Goal: Contribute content: Contribute content

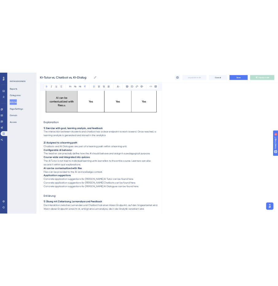
scroll to position [270, 0]
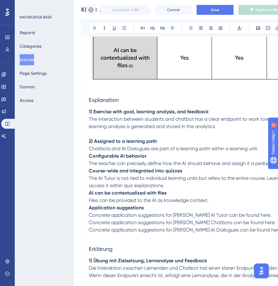
click at [262, 147] on p "2) Assigned to a learning path Chatbots and AI Dialogues are part of a learning…" at bounding box center [205, 144] width 233 height 15
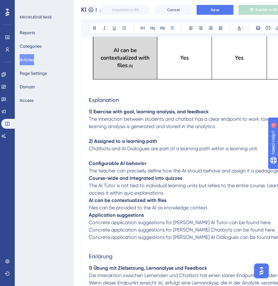
click at [88, 160] on div "AI Tutor vs. Chatbot vs. AI Dialogue for teachers 👩🏼‍🏫 Bold Italic Underline Bu…" at bounding box center [205, 228] width 248 height 859
click at [89, 161] on strong "Configurable AI behavior" at bounding box center [118, 163] width 58 height 6
click at [91, 170] on span "The teacher can precisely define how the AI should behave and assign it a pedag…" at bounding box center [197, 171] width 216 height 6
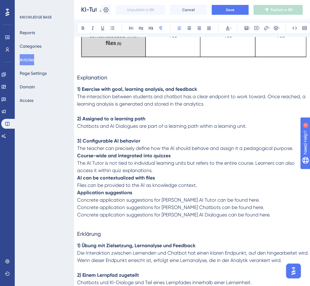
scroll to position [292, 2]
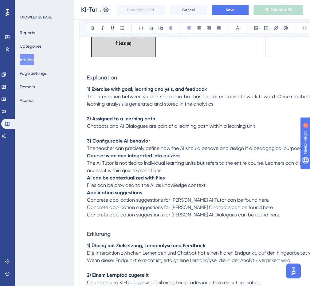
click at [88, 156] on strong "Course-wide and integrated into quizzes" at bounding box center [133, 155] width 93 height 6
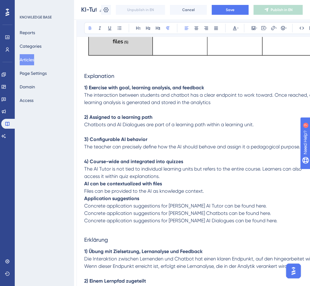
scroll to position [294, 2]
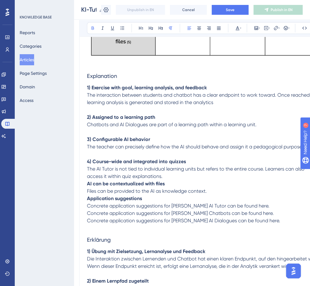
click at [168, 176] on p "4) Course-wide and integrated into quizzes The AI Tutor is not tied to individu…" at bounding box center [203, 169] width 233 height 22
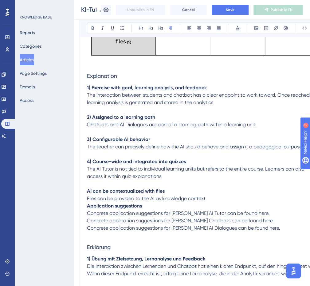
click at [87, 192] on strong "AI can be contextualized with files" at bounding box center [126, 191] width 78 height 6
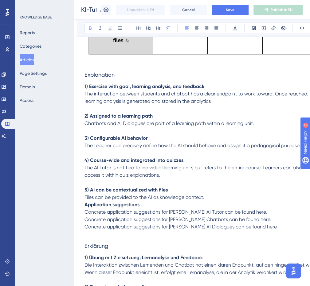
scroll to position [295, 2]
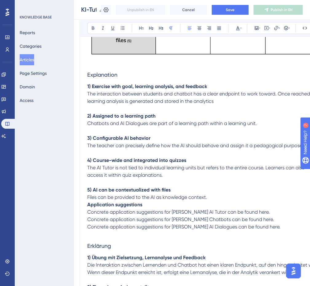
click at [276, 167] on span "The AI Tutor is not tied to individual learning units but refers to the entire …" at bounding box center [196, 170] width 219 height 13
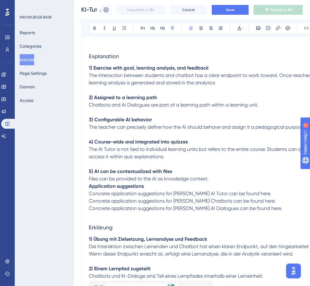
scroll to position [314, 0]
click at [214, 177] on p "5) AI can be contextualized with files Files can be provided to the AI as knowl…" at bounding box center [205, 174] width 233 height 15
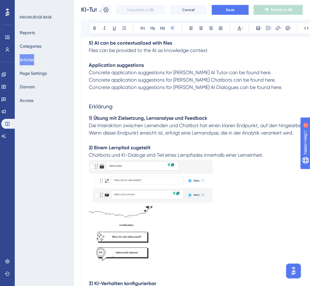
scroll to position [443, 0]
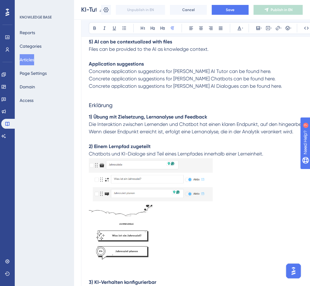
click at [142, 183] on img at bounding box center [151, 179] width 124 height 45
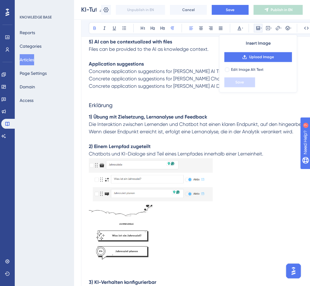
click at [181, 120] on p "1) Übung mit Zielsetzung, Lernanalyse und Feedback" at bounding box center [205, 116] width 233 height 7
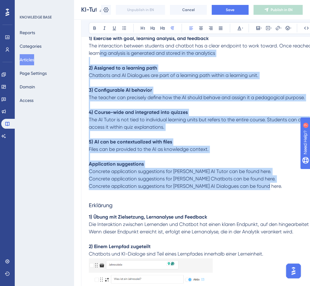
scroll to position [342, 0]
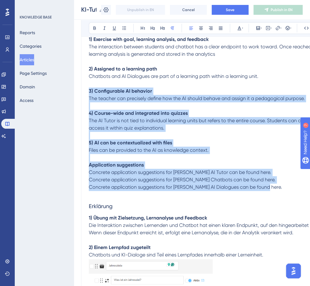
drag, startPoint x: 262, startPoint y: 144, endPoint x: 85, endPoint y: 92, distance: 184.5
click at [85, 92] on div "AI Tutor vs. Chatbot vs. AI Dialogue for teachers 👩🏼‍🏫 Bold Italic Underline Bu…" at bounding box center [205, 167] width 248 height 881
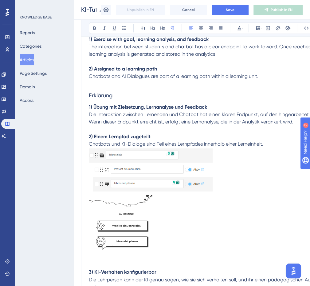
drag, startPoint x: 273, startPoint y: 142, endPoint x: 87, endPoint y: 96, distance: 191.4
click at [87, 96] on div "AI Tutor vs. Chatbot vs. AI Dialogue for teachers 👩🏼‍🏫 Bold Italic Underline Bu…" at bounding box center [205, 112] width 248 height 770
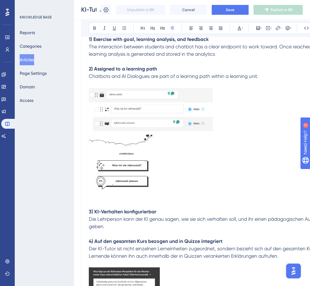
click at [154, 202] on p at bounding box center [205, 203] width 233 height 7
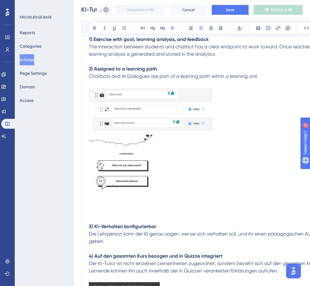
click at [87, 226] on div "AI Tutor vs. Chatbot vs. AI Dialogue for teachers 👩🏼‍🏫 Bold Italic Underline Bu…" at bounding box center [205, 89] width 248 height 725
click at [88, 224] on div "AI Tutor vs. Chatbot vs. AI Dialogue for teachers 👩🏼‍🏫 Bold Italic Underline Bu…" at bounding box center [205, 89] width 248 height 725
click at [89, 224] on strong "3) KI-Verhalten konfigurierbar" at bounding box center [123, 226] width 68 height 6
click at [192, 26] on icon at bounding box center [191, 28] width 5 height 5
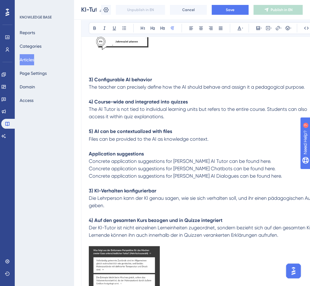
scroll to position [484, 0]
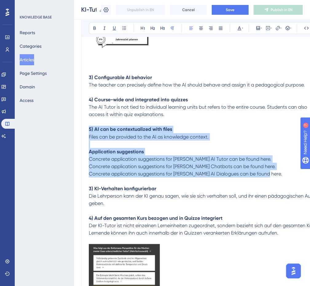
drag, startPoint x: 276, startPoint y: 171, endPoint x: 86, endPoint y: 128, distance: 194.4
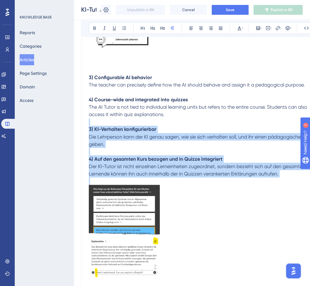
drag, startPoint x: 239, startPoint y: 171, endPoint x: 87, endPoint y: 120, distance: 160.4
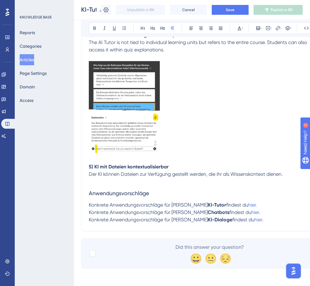
scroll to position [550, 0]
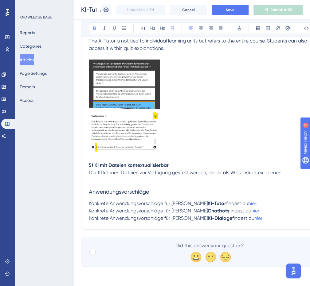
click at [89, 164] on strong "5) KI mit Dateien kontextualisierbar" at bounding box center [129, 165] width 80 height 6
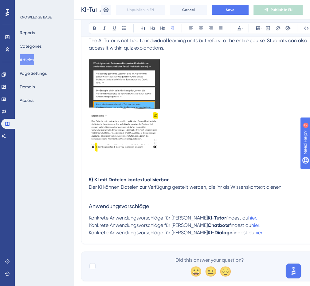
click at [95, 165] on p at bounding box center [205, 164] width 233 height 7
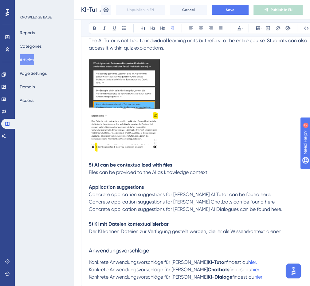
scroll to position [609, 0]
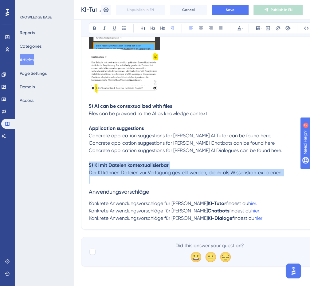
drag, startPoint x: 289, startPoint y: 175, endPoint x: 69, endPoint y: 162, distance: 219.6
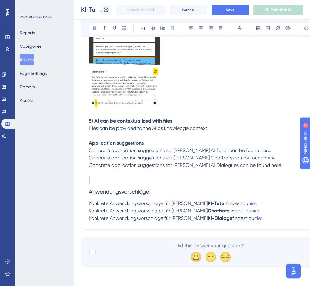
scroll to position [594, 0]
drag, startPoint x: 162, startPoint y: 139, endPoint x: 54, endPoint y: 139, distance: 107.6
click at [163, 26] on icon at bounding box center [162, 28] width 5 height 5
click at [91, 149] on span "Concrete application suggestions for Brian’s AI Tutor can be found here." at bounding box center [180, 150] width 183 height 6
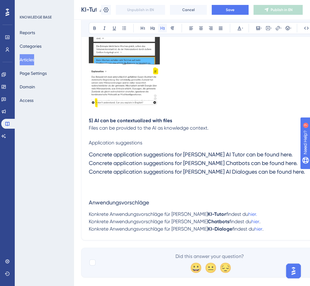
scroll to position [605, 0]
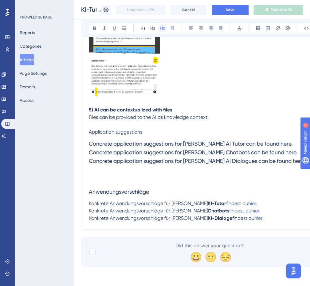
click at [160, 26] on icon at bounding box center [162, 28] width 5 height 5
click at [161, 24] on button at bounding box center [162, 28] width 9 height 9
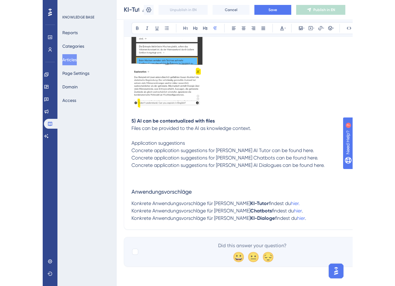
scroll to position [594, 0]
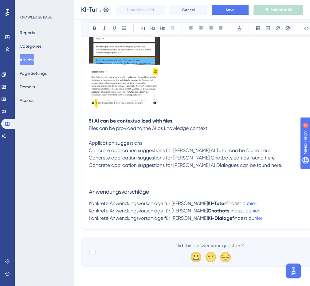
click at [132, 143] on span "Application suggestions" at bounding box center [115, 143] width 53 height 6
click at [162, 26] on icon at bounding box center [162, 27] width 4 height 3
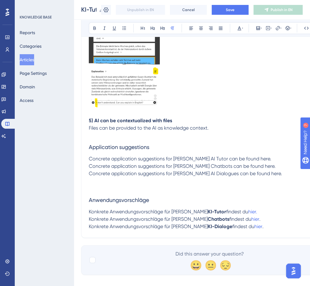
click at [96, 169] on p "Concrete application suggestions for Brian’s AI Tutor can be found here. Concre…" at bounding box center [205, 166] width 233 height 22
click at [89, 169] on p "Concrete application suggestions for Brian’s AI Tutor can be found here. Concre…" at bounding box center [205, 166] width 233 height 22
click at [89, 176] on p "Concrete application suggestions for Brian’s Chatbots can be found here. Concre…" at bounding box center [205, 169] width 233 height 15
drag, startPoint x: 174, startPoint y: 159, endPoint x: 205, endPoint y: 159, distance: 31.1
click at [205, 159] on span "Concrete application suggestions for Brian’s AI Tutor can be found here." at bounding box center [180, 158] width 183 height 6
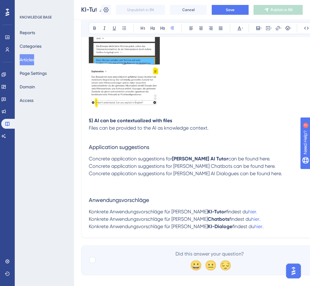
click at [198, 167] on span "Concrete application suggestions for Brian’s Chatbots can be found here." at bounding box center [182, 166] width 187 height 6
drag, startPoint x: 173, startPoint y: 165, endPoint x: 210, endPoint y: 166, distance: 36.6
click at [210, 166] on span "Concrete application suggestions for Brian’s Chatbots can be found here." at bounding box center [182, 166] width 187 height 6
drag, startPoint x: 174, startPoint y: 174, endPoint x: 216, endPoint y: 173, distance: 42.1
click at [216, 173] on span "Concrete application suggestions for Brian’s AI Dialogues can be found here." at bounding box center [185, 173] width 193 height 6
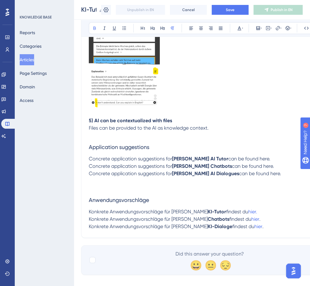
click at [221, 183] on p at bounding box center [205, 180] width 233 height 7
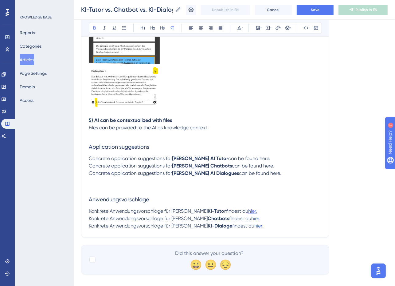
click at [248, 211] on span "hier." at bounding box center [252, 211] width 9 height 6
click at [240, 210] on p "Konkrete Anwendungsvorschläge für Brians KI-Tutor findest du hier." at bounding box center [205, 211] width 233 height 7
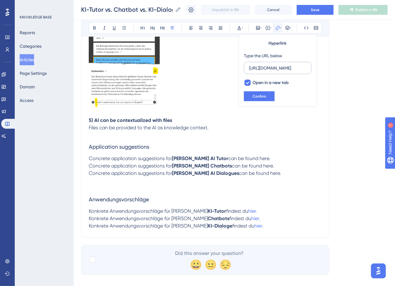
click at [285, 67] on input "[URL][DOMAIN_NAME][PERSON_NAME]" at bounding box center [277, 68] width 57 height 7
click at [273, 164] on p "Concrete application suggestions for Brian’s Chatbots can be found here." at bounding box center [205, 165] width 233 height 7
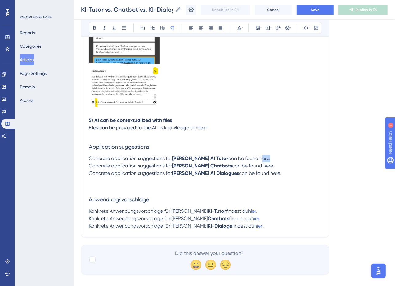
drag, startPoint x: 240, startPoint y: 157, endPoint x: 249, endPoint y: 157, distance: 8.3
click at [249, 157] on span "can be found here." at bounding box center [249, 158] width 42 height 6
click at [277, 27] on icon at bounding box center [277, 28] width 5 height 5
drag, startPoint x: 273, startPoint y: 68, endPoint x: 249, endPoint y: 68, distance: 23.7
click at [249, 68] on input "https://" at bounding box center [277, 68] width 57 height 7
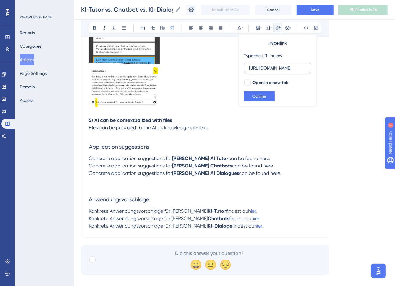
scroll to position [0, 41]
click at [266, 68] on input "[URL][DOMAIN_NAME][PERSON_NAME]" at bounding box center [277, 68] width 57 height 7
click at [262, 68] on input "[URL][DOMAIN_NAME][PERSON_NAME]" at bounding box center [277, 68] width 57 height 7
type input "https://help.brian.study/en/articles/9534-kitutor"
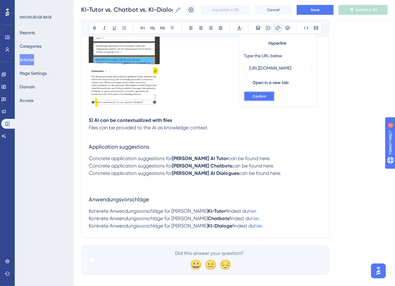
click at [255, 92] on button "Confirm" at bounding box center [259, 96] width 31 height 10
click at [245, 210] on p "Konkrete Anwendungsvorschläge für Brians KI-Tutor findest du hier." at bounding box center [205, 211] width 233 height 7
click at [259, 221] on span "." at bounding box center [259, 219] width 1 height 6
click at [251, 220] on span "hier" at bounding box center [255, 219] width 8 height 6
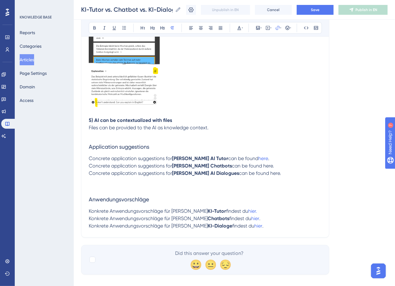
click at [285, 157] on p "Concrete application suggestions for Brian’s AI Tutor can be found here ." at bounding box center [205, 158] width 233 height 7
click at [251, 220] on span "hier" at bounding box center [255, 219] width 8 height 6
click at [279, 28] on icon at bounding box center [277, 28] width 5 height 5
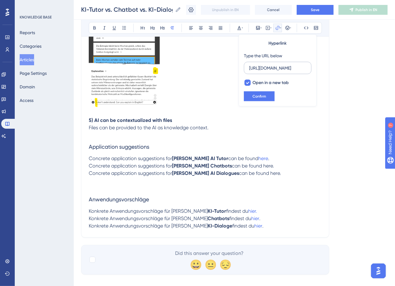
scroll to position [0, 88]
click at [276, 68] on input "[URL][DOMAIN_NAME][PERSON_NAME][PERSON_NAME]" at bounding box center [277, 68] width 57 height 7
click at [267, 212] on p "Konkrete Anwendungsvorschläge für Brians KI-Tutor findest du hier." at bounding box center [205, 211] width 233 height 7
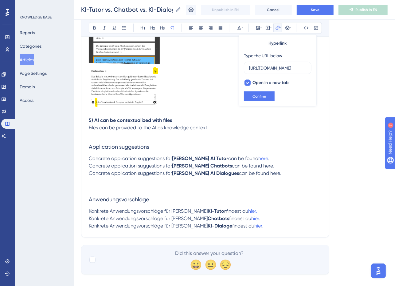
scroll to position [0, 0]
drag, startPoint x: 244, startPoint y: 167, endPoint x: 254, endPoint y: 167, distance: 10.5
click at [254, 167] on p "Concrete application suggestions for Brian’s Chatbots can be found here." at bounding box center [205, 165] width 233 height 7
click at [256, 167] on p "Concrete application suggestions for Brian’s Chatbots can be found here." at bounding box center [205, 165] width 233 height 7
drag, startPoint x: 243, startPoint y: 166, endPoint x: 255, endPoint y: 166, distance: 11.7
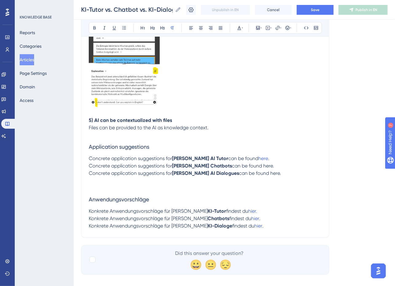
click at [255, 166] on p "Concrete application suggestions for Brian’s Chatbots can be found here." at bounding box center [205, 165] width 233 height 7
drag, startPoint x: 243, startPoint y: 166, endPoint x: 252, endPoint y: 166, distance: 9.2
click at [252, 166] on span "can be found here." at bounding box center [253, 166] width 42 height 6
click at [277, 28] on icon at bounding box center [277, 28] width 5 height 5
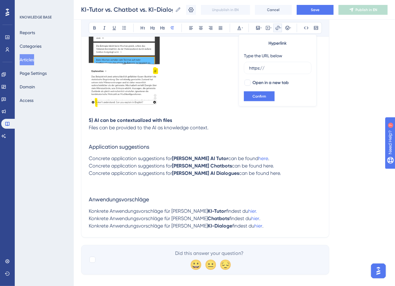
drag, startPoint x: 276, startPoint y: 68, endPoint x: 234, endPoint y: 68, distance: 42.4
click at [280, 29] on icon at bounding box center [280, 28] width 1 height 5
drag, startPoint x: 268, startPoint y: 66, endPoint x: 248, endPoint y: 66, distance: 19.7
click at [248, 66] on label "https://" at bounding box center [278, 68] width 68 height 12
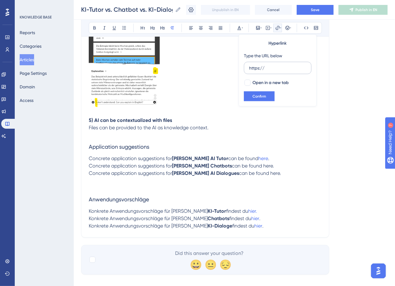
click at [249, 66] on input "https://" at bounding box center [277, 68] width 57 height 7
type input "[URL][DOMAIN_NAME][PERSON_NAME][PERSON_NAME]"
drag, startPoint x: 287, startPoint y: 66, endPoint x: 236, endPoint y: 65, distance: 50.1
drag, startPoint x: 253, startPoint y: 166, endPoint x: 243, endPoint y: 166, distance: 10.5
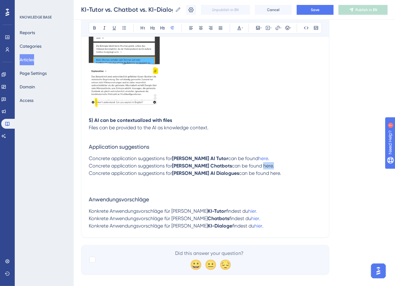
click at [243, 166] on span "can be found here." at bounding box center [253, 166] width 42 height 6
drag, startPoint x: 243, startPoint y: 166, endPoint x: 252, endPoint y: 166, distance: 8.9
click at [252, 166] on span "can be found here." at bounding box center [253, 166] width 42 height 6
click at [275, 28] on icon at bounding box center [277, 28] width 5 height 5
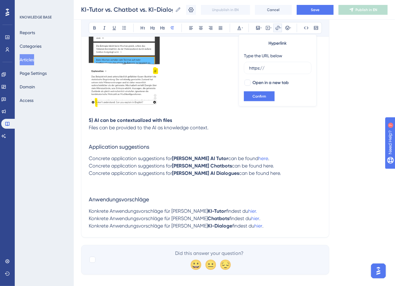
drag, startPoint x: 271, startPoint y: 65, endPoint x: 229, endPoint y: 65, distance: 42.4
drag, startPoint x: 243, startPoint y: 164, endPoint x: 252, endPoint y: 164, distance: 8.9
click at [252, 164] on span "can be found here." at bounding box center [253, 166] width 42 height 6
click at [278, 30] on icon at bounding box center [277, 28] width 5 height 5
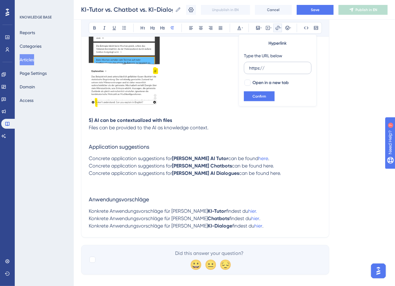
drag, startPoint x: 273, startPoint y: 67, endPoint x: 249, endPoint y: 67, distance: 24.0
click at [249, 67] on input "https://" at bounding box center [277, 68] width 57 height 7
type input "[URL][DOMAIN_NAME][PERSON_NAME][PERSON_NAME]"
drag, startPoint x: 275, startPoint y: 68, endPoint x: 237, endPoint y: 69, distance: 38.1
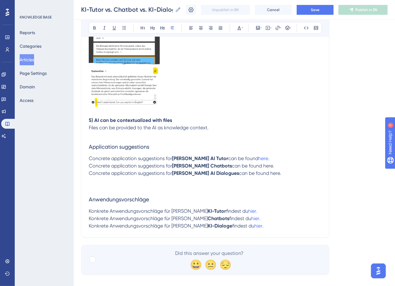
click at [247, 166] on span "can be found here." at bounding box center [253, 166] width 42 height 6
click at [277, 28] on icon at bounding box center [277, 28] width 5 height 5
drag, startPoint x: 269, startPoint y: 65, endPoint x: 233, endPoint y: 65, distance: 36.0
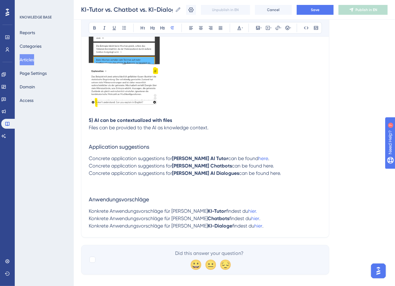
click at [249, 166] on span "can be found here." at bounding box center [253, 166] width 42 height 6
click at [279, 29] on icon at bounding box center [277, 28] width 5 height 5
drag, startPoint x: 269, startPoint y: 69, endPoint x: 248, endPoint y: 69, distance: 20.6
click at [248, 69] on label "https://" at bounding box center [278, 68] width 68 height 12
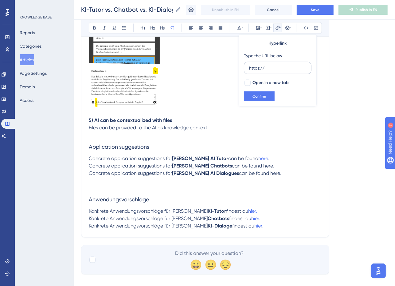
click at [249, 69] on input "https://" at bounding box center [277, 68] width 57 height 7
click at [268, 68] on input "[URL][DOMAIN_NAME][PERSON_NAME][PERSON_NAME]" at bounding box center [277, 68] width 57 height 7
click at [285, 67] on input "[URL][DOMAIN_NAME][PERSON_NAME][PERSON_NAME]" at bounding box center [277, 68] width 57 height 7
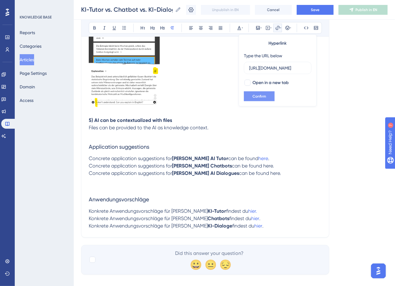
type input "https://help.brian.study/en/articles/16572-was-ist-ein-chatbot-in-brian"
click at [257, 97] on span "Confirm" at bounding box center [260, 96] width 14 height 5
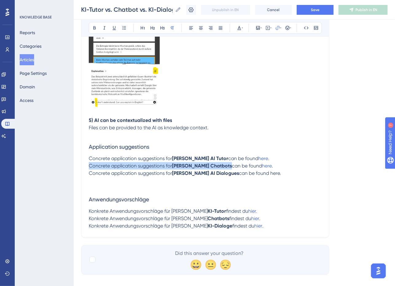
click at [270, 184] on p at bounding box center [205, 187] width 233 height 7
click at [255, 227] on span "hier" at bounding box center [259, 226] width 8 height 6
click at [279, 27] on icon at bounding box center [277, 28] width 5 height 5
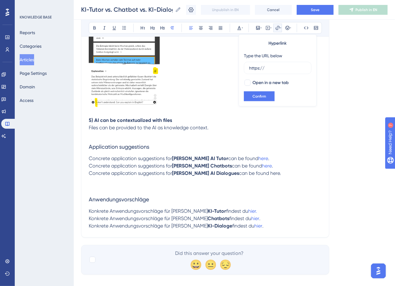
click at [264, 214] on p "Konkrete Anwendungsvorschläge für Brians KI-Tutor findest du hier." at bounding box center [205, 211] width 233 height 7
click at [255, 228] on span "hier" at bounding box center [259, 226] width 8 height 6
click at [273, 68] on input "[URL][DOMAIN_NAME][PERSON_NAME]" at bounding box center [277, 68] width 57 height 7
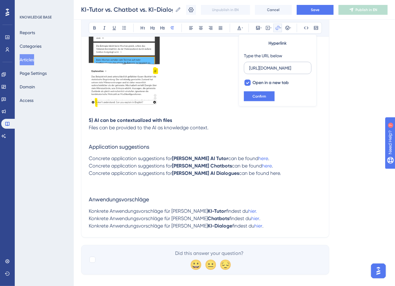
click at [273, 68] on input "[URL][DOMAIN_NAME][PERSON_NAME]" at bounding box center [277, 68] width 57 height 7
click at [273, 184] on p at bounding box center [205, 187] width 233 height 7
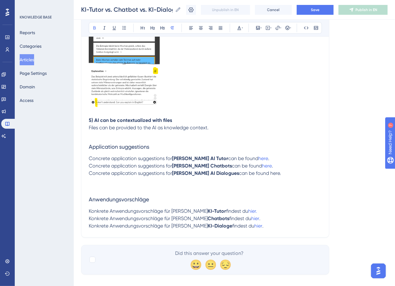
click at [254, 174] on span "can be found here." at bounding box center [260, 173] width 42 height 6
click at [278, 30] on button at bounding box center [278, 28] width 9 height 9
drag, startPoint x: 272, startPoint y: 64, endPoint x: 247, endPoint y: 65, distance: 24.3
click at [247, 65] on label "https://" at bounding box center [278, 68] width 68 height 12
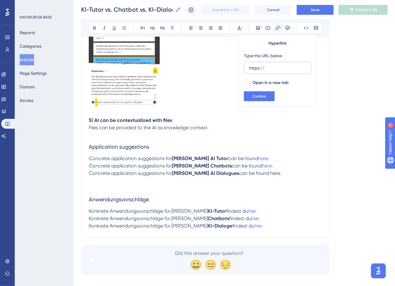
click at [249, 65] on input "https://" at bounding box center [277, 68] width 57 height 7
click at [252, 69] on input "https://" at bounding box center [277, 68] width 57 height 7
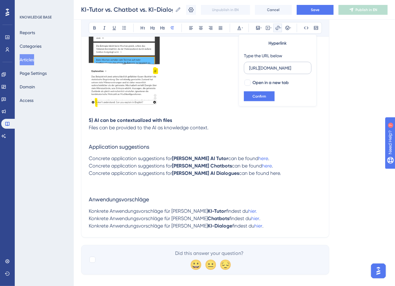
click at [285, 69] on input "[URL][DOMAIN_NAME][PERSON_NAME]" at bounding box center [277, 68] width 57 height 7
click at [282, 69] on input "[URL][DOMAIN_NAME][PERSON_NAME]" at bounding box center [277, 68] width 57 height 7
drag, startPoint x: 270, startPoint y: 68, endPoint x: 245, endPoint y: 68, distance: 24.3
click at [245, 68] on label "[URL][DOMAIN_NAME][PERSON_NAME]" at bounding box center [278, 68] width 68 height 12
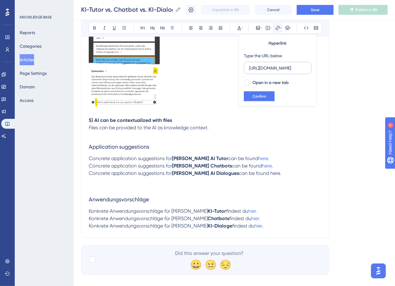
click at [249, 68] on input "[URL][DOMAIN_NAME][PERSON_NAME]" at bounding box center [277, 68] width 57 height 7
click at [285, 69] on input "[URL][DOMAIN_NAME][PERSON_NAME]" at bounding box center [277, 68] width 57 height 7
type input "https://help.brian.study/en/articles/53-wie-verwende-ich-den-kidialogmodus"
click at [262, 97] on span "Confirm" at bounding box center [260, 96] width 14 height 5
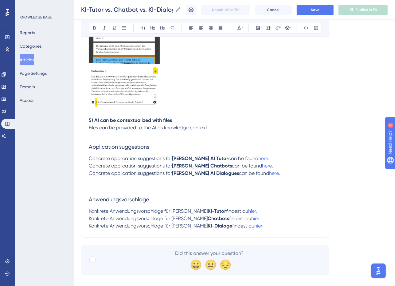
click at [265, 182] on p at bounding box center [205, 180] width 233 height 7
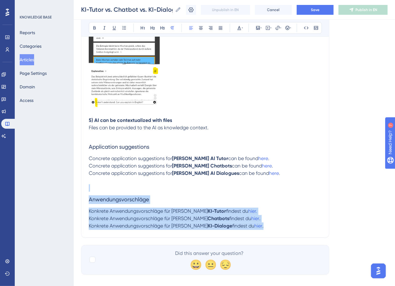
drag, startPoint x: 254, startPoint y: 224, endPoint x: 77, endPoint y: 189, distance: 180.8
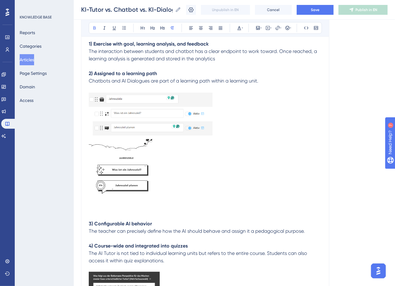
scroll to position [339, 0]
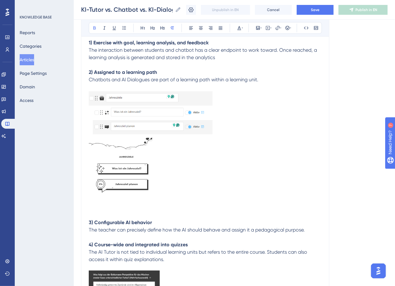
click at [119, 204] on p at bounding box center [205, 207] width 233 height 7
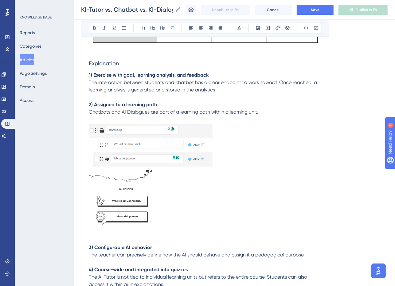
scroll to position [279, 0]
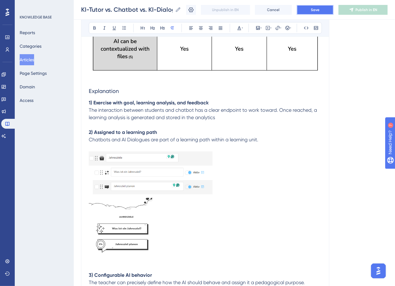
click at [285, 11] on span "Save" at bounding box center [315, 9] width 9 height 5
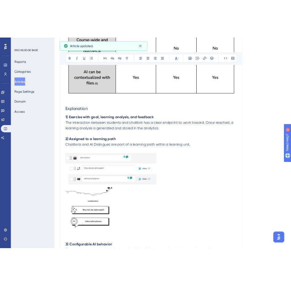
scroll to position [0, 0]
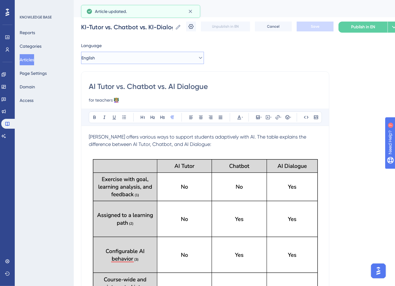
click at [151, 58] on button "English" at bounding box center [142, 58] width 123 height 12
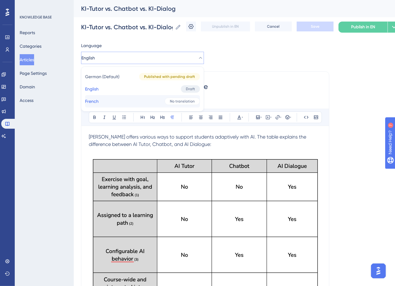
click at [142, 99] on button "French French No translation" at bounding box center [142, 101] width 115 height 12
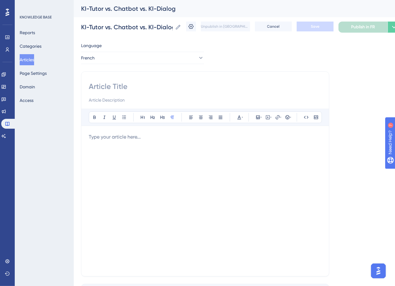
click at [118, 83] on input at bounding box center [205, 86] width 233 height 10
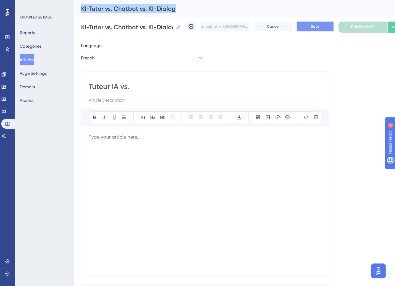
drag, startPoint x: 127, startPoint y: 8, endPoint x: 199, endPoint y: 8, distance: 71.9
click at [199, 8] on div "KI-Tutor vs. Chatbot vs. KI-Dialog" at bounding box center [226, 8] width 291 height 9
copy div "KI-Tutor vs. Chatbot vs. KI-Dialog"
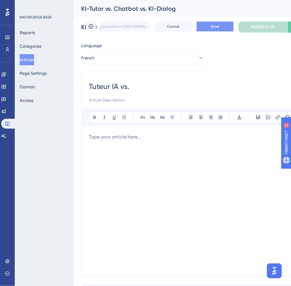
click at [136, 87] on input "Tuteur IA vs." at bounding box center [205, 86] width 233 height 10
type input "Tuteur IA vs. Chatbot vs. Dialogue IA"
click at [122, 103] on input at bounding box center [205, 99] width 233 height 7
paste input "pour les enseignants 👩🏼‍🏫"
type input "pour les enseignants 👩🏼‍🏫"
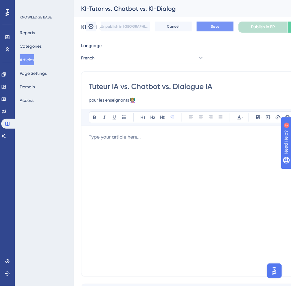
click at [185, 192] on div at bounding box center [205, 200] width 233 height 135
click at [217, 30] on button "Save" at bounding box center [215, 27] width 37 height 10
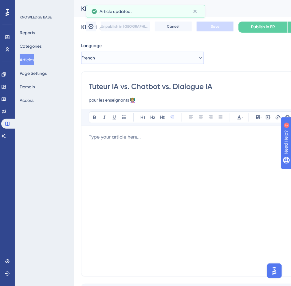
click at [181, 58] on button "French" at bounding box center [142, 58] width 123 height 12
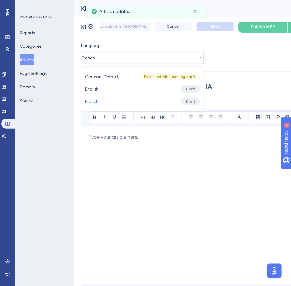
click at [249, 77] on div "Tuteur IA vs. Chatbot vs. Dialogue IA pour les enseignants 👩🏼‍🏫 Bold Italic Und…" at bounding box center [205, 173] width 248 height 205
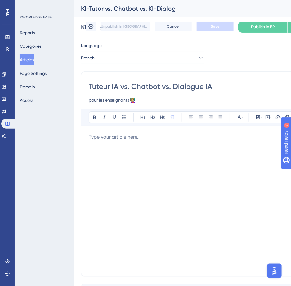
click at [143, 156] on div at bounding box center [205, 200] width 233 height 135
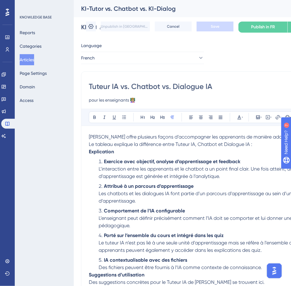
scroll to position [14, 0]
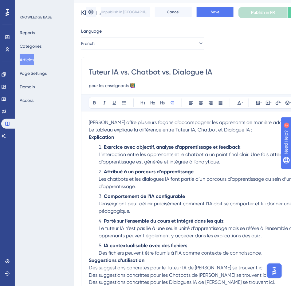
click at [89, 120] on span "[PERSON_NAME] offre plusieurs façons d’accompagner les apprenants de manière ad…" at bounding box center [205, 125] width 232 height 13
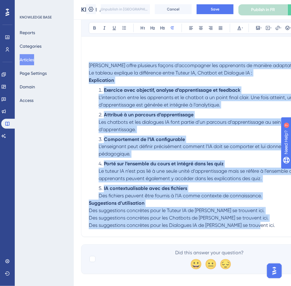
scroll to position [158, 0]
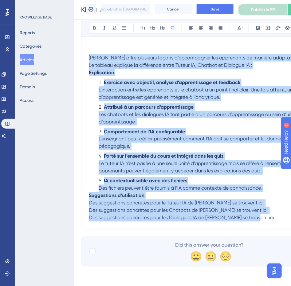
drag, startPoint x: 89, startPoint y: 201, endPoint x: 257, endPoint y: 223, distance: 169.6
click at [257, 223] on div "Tuteur IA vs. Chatbot vs. Dialogue IA pour les enseignants 👩🏼‍🏫 Bold Italic Und…" at bounding box center [205, 70] width 248 height 318
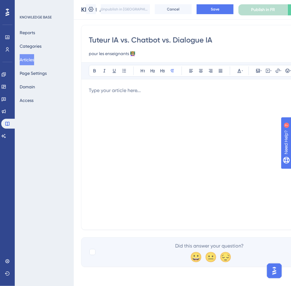
scroll to position [0, 0]
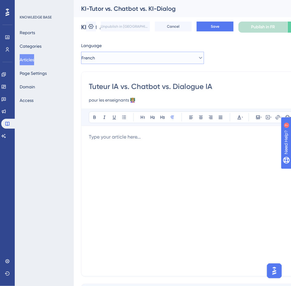
click at [137, 56] on button "French" at bounding box center [142, 58] width 123 height 12
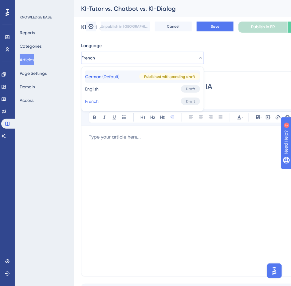
click at [133, 78] on button "German (Default) German (Default) Published with pending draft" at bounding box center [142, 76] width 115 height 12
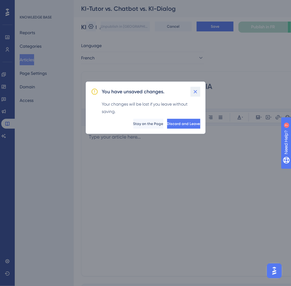
click at [199, 91] on button at bounding box center [196, 92] width 10 height 10
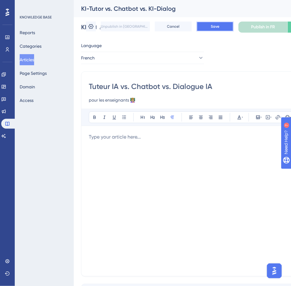
click at [214, 28] on span "Save" at bounding box center [215, 26] width 9 height 5
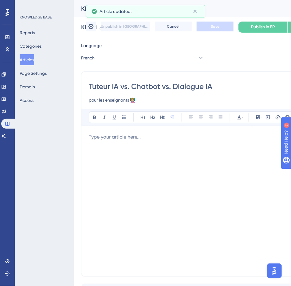
click at [158, 64] on div "Language French Tuteur IA vs. Chatbot vs. Dialogue IA pour les enseignants 👩🏼‍🏫…" at bounding box center [182, 177] width 203 height 271
click at [131, 58] on button "French" at bounding box center [142, 58] width 123 height 12
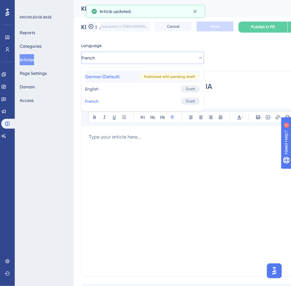
click at [112, 73] on span "German (Default)" at bounding box center [102, 76] width 34 height 7
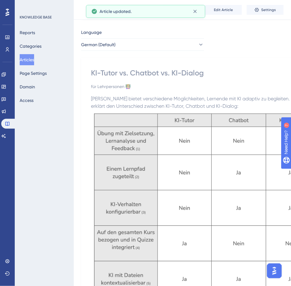
scroll to position [38, 0]
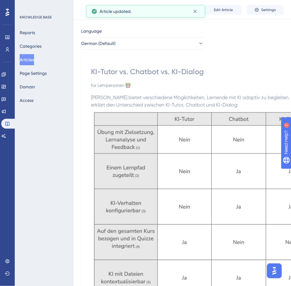
click at [139, 103] on span "[PERSON_NAME] bietet verschiedene Möglichkeiten, Lernende mit KI adaptiv zu beg…" at bounding box center [204, 100] width 226 height 13
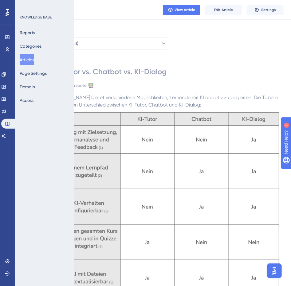
scroll to position [38, 38]
click at [213, 17] on div "View Article Edit Article Settings" at bounding box center [182, 10] width 217 height 20
click at [221, 12] on button "Edit Article" at bounding box center [223, 10] width 37 height 10
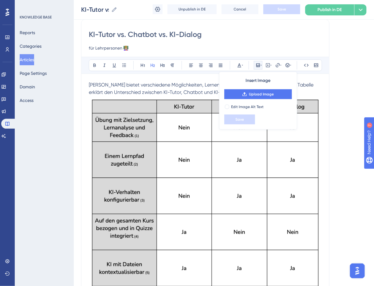
scroll to position [44, 0]
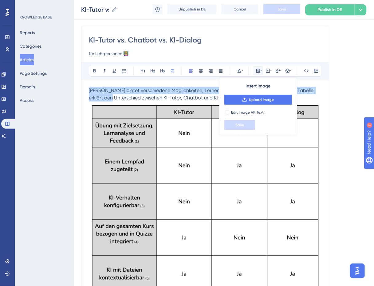
drag, startPoint x: 89, startPoint y: 89, endPoint x: 256, endPoint y: 247, distance: 230.3
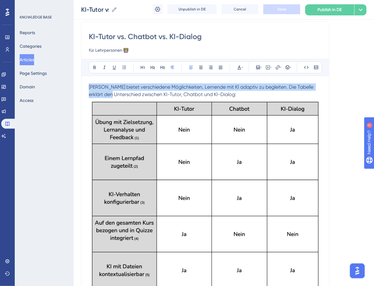
click at [148, 109] on img at bounding box center [205, 195] width 233 height 194
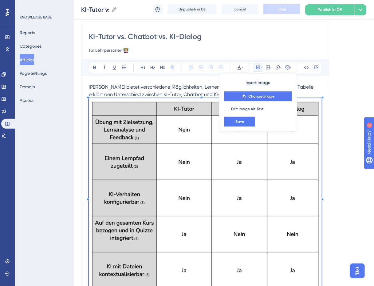
click at [101, 84] on span "[PERSON_NAME] bietet verschiedene Möglichkeiten, Lernende mit KI adaptiv zu beg…" at bounding box center [202, 90] width 226 height 13
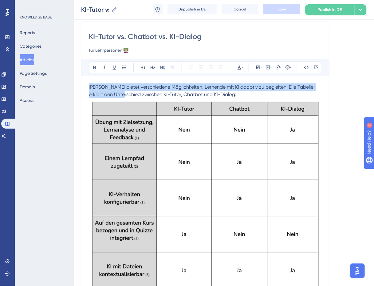
drag, startPoint x: 89, startPoint y: 84, endPoint x: 247, endPoint y: 99, distance: 158.1
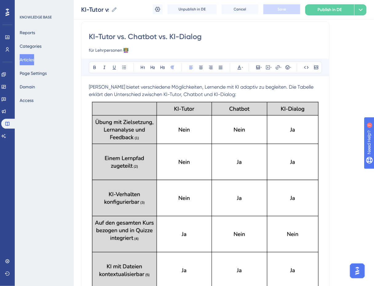
click at [236, 94] on p "[PERSON_NAME] bietet verschiedene Möglichkeiten, Lernende mit KI adaptiv zu beg…" at bounding box center [205, 90] width 233 height 15
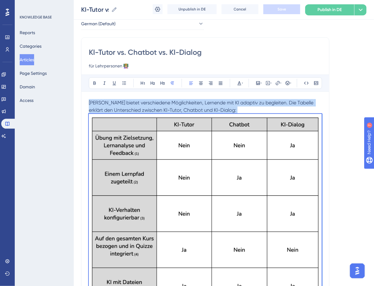
scroll to position [0, 0]
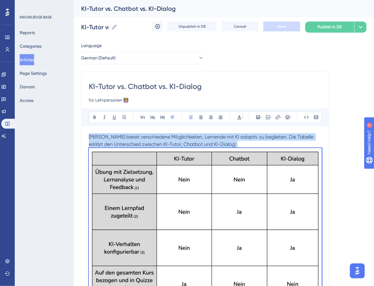
drag, startPoint x: 259, startPoint y: 201, endPoint x: 87, endPoint y: 138, distance: 183.9
copy div "Lorem ipsumd sitametconse Adipiscingeli, Seddoeiu tem IN utlabor et doloremag. …"
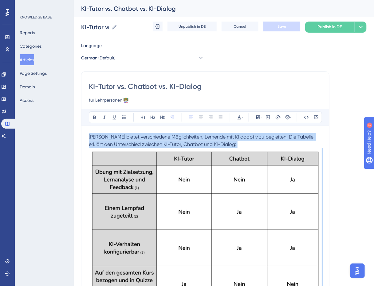
click at [211, 134] on span "[PERSON_NAME] bietet verschiedene Möglichkeiten, Lernende mit KI adaptiv zu beg…" at bounding box center [202, 140] width 226 height 13
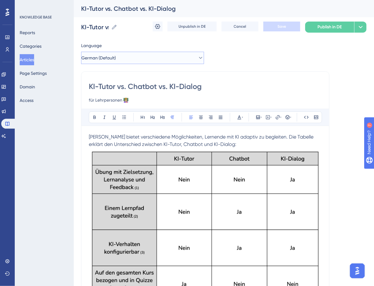
click at [138, 57] on button "German (Default)" at bounding box center [142, 58] width 123 height 12
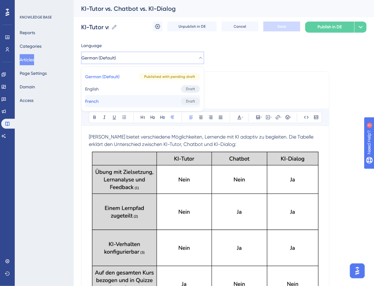
click at [136, 99] on button "French French Draft" at bounding box center [142, 101] width 115 height 12
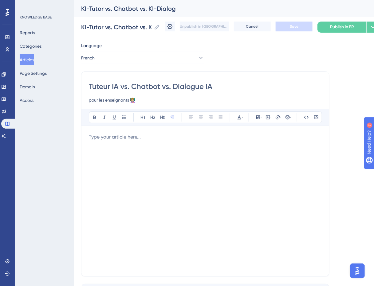
click at [121, 145] on div at bounding box center [205, 200] width 233 height 135
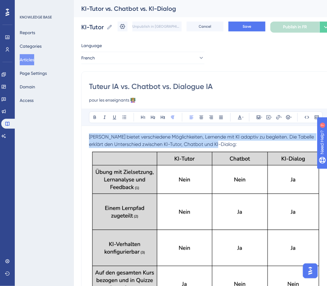
drag, startPoint x: 220, startPoint y: 143, endPoint x: 90, endPoint y: 122, distance: 131.4
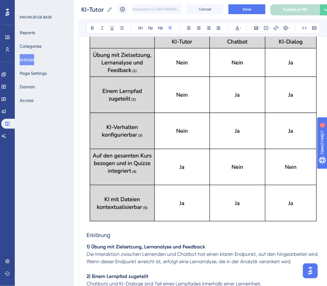
scroll to position [134, 2]
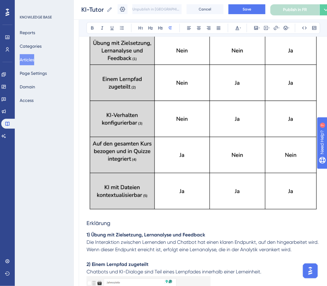
click at [215, 105] on img at bounding box center [202, 116] width 233 height 194
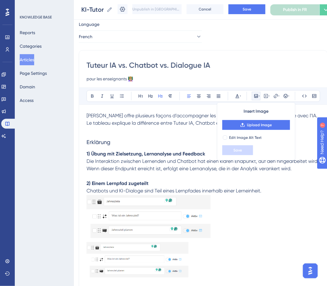
scroll to position [18, 2]
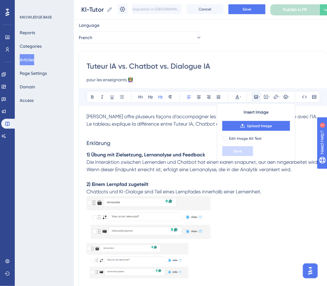
click at [108, 135] on h3 "Erklärung" at bounding box center [202, 143] width 233 height 16
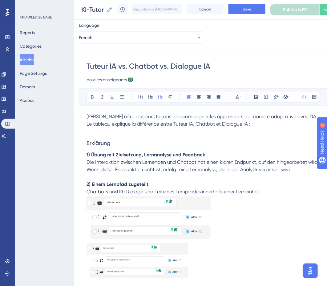
click at [251, 128] on p at bounding box center [202, 131] width 233 height 7
click at [250, 126] on p "[PERSON_NAME] offre plusieurs façons d’accompagner les apprenants de manière ad…" at bounding box center [202, 120] width 233 height 15
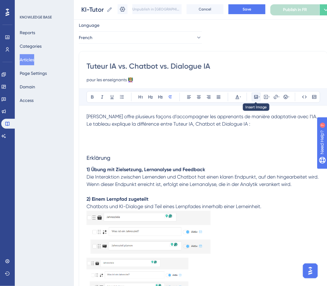
click at [257, 97] on icon at bounding box center [256, 97] width 4 height 4
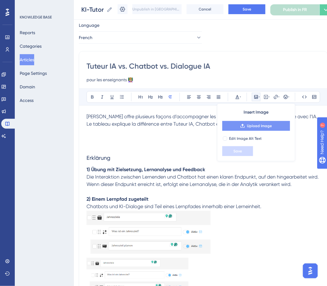
click at [254, 126] on span "Upload Image" at bounding box center [259, 125] width 25 height 5
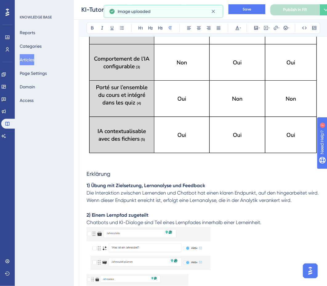
scroll to position [203, 2]
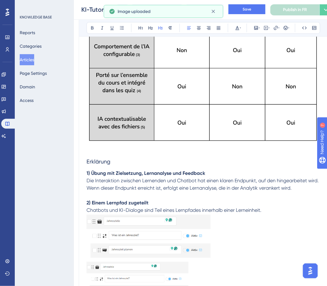
click at [127, 163] on h3 "Erklärung" at bounding box center [202, 162] width 233 height 16
click at [103, 149] on p at bounding box center [202, 149] width 233 height 7
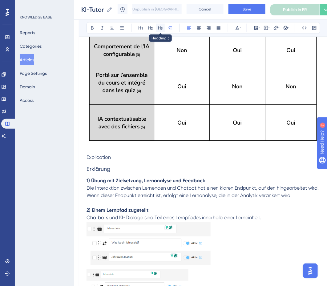
click at [160, 25] on button at bounding box center [160, 28] width 9 height 9
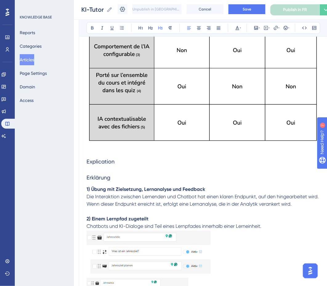
click at [98, 176] on span "Erklärung" at bounding box center [98, 177] width 24 height 6
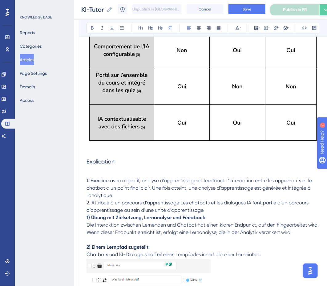
click at [90, 180] on span "1. Exercice avec objectif, analyse d’apprentissage et feedback L’interaction en…" at bounding box center [199, 195] width 226 height 35
click at [226, 180] on span "1) Exercice avec objectif, analyse d’apprentissage et feedback L’interaction en…" at bounding box center [199, 195] width 226 height 35
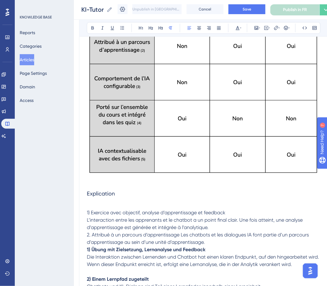
scroll to position [174, 2]
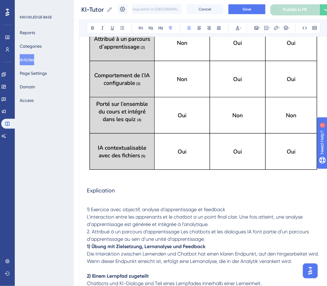
drag, startPoint x: 235, startPoint y: 209, endPoint x: 79, endPoint y: 208, distance: 155.9
click at [79, 208] on div "Tuteur IA vs. Chatbot vs. Dialogue IA pour les enseignants 👩🏼‍🏫 Bold Italic Und…" at bounding box center [203, 252] width 248 height 714
click at [100, 193] on h3 "Explication" at bounding box center [203, 191] width 233 height 16
click at [98, 200] on p at bounding box center [203, 202] width 233 height 7
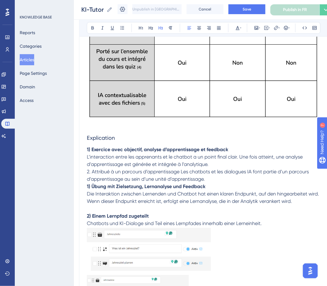
scroll to position [233, 2]
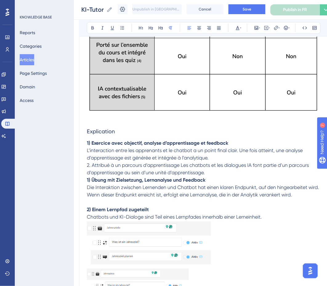
click at [220, 158] on p "L’interaction entre les apprenants et le chatbot a un point final clair. Une fo…" at bounding box center [203, 162] width 233 height 30
click at [90, 172] on span "2. Attribué à un parcours d’apprentissage Les chatbots et les dialogues IA font…" at bounding box center [198, 168] width 223 height 13
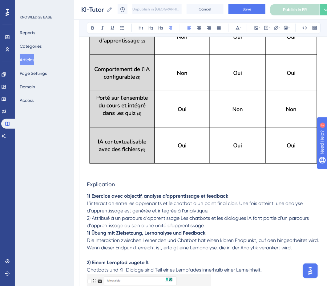
scroll to position [218, 2]
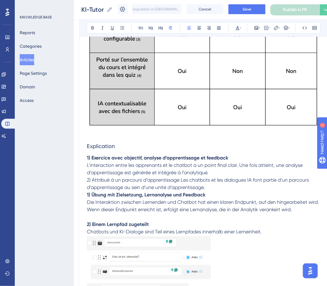
click at [181, 188] on span "2) Attribué à un parcours d’apprentissage Les chatbots et les dialogues IA font…" at bounding box center [198, 183] width 223 height 13
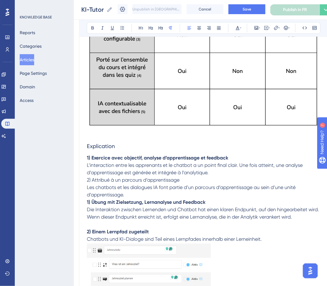
drag, startPoint x: 182, startPoint y: 184, endPoint x: 57, endPoint y: 184, distance: 124.8
click at [72, 184] on div "Performance Users Engagement Widgets Feedback Product Updates Knowledge Base AI…" at bounding box center [198, 197] width 253 height 830
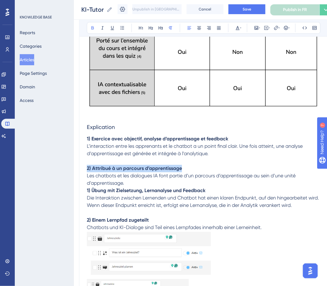
scroll to position [239, 2]
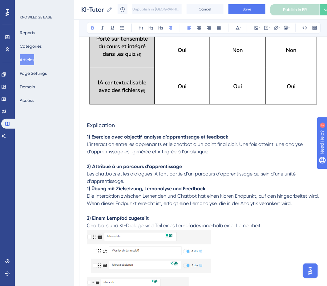
click at [138, 179] on p "Les chatbots et les dialogues IA font partie d’un parcours d’apprentissage au s…" at bounding box center [203, 177] width 233 height 15
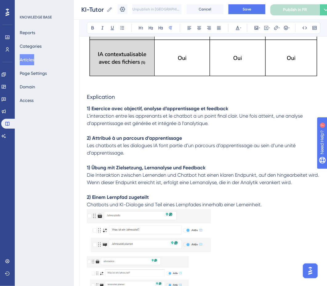
scroll to position [268, 2]
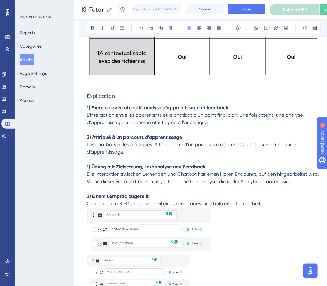
drag, startPoint x: 273, startPoint y: 202, endPoint x: 84, endPoint y: 159, distance: 193.4
click at [84, 159] on div "Tuteur IA vs. Chatbot vs. Dialogue IA pour les enseignants 👩🏼‍🏫 Bold Italic Und…" at bounding box center [203, 164] width 248 height 729
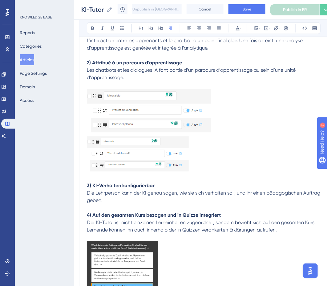
scroll to position [350, 2]
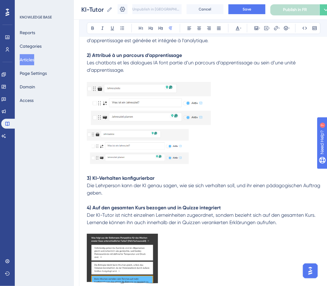
click at [87, 176] on strong "3) KI-Verhalten konfigurierbar" at bounding box center [121, 178] width 68 height 6
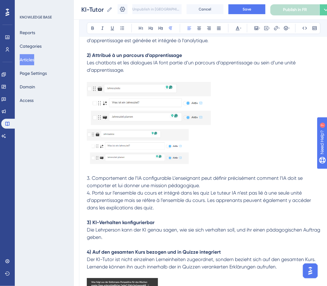
scroll to position [375, 2]
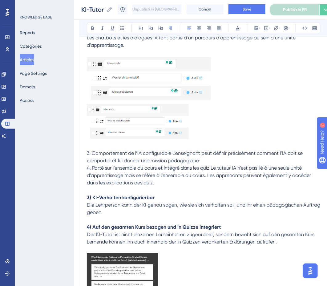
click at [90, 153] on span "3. Comportement de l’IA configurable L’enseignant peut définir précisément comm…" at bounding box center [199, 167] width 225 height 35
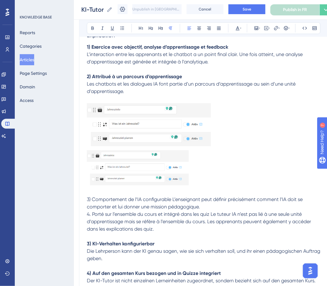
scroll to position [396, 2]
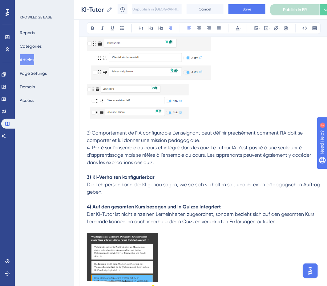
click at [171, 133] on span "3) Comportement de l’IA configurable L’enseignant peut définir précisément comm…" at bounding box center [199, 147] width 225 height 35
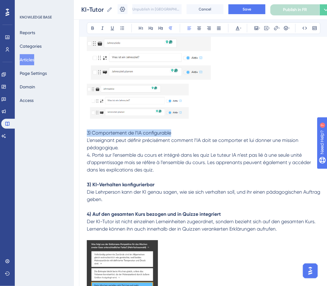
drag, startPoint x: 189, startPoint y: 135, endPoint x: 79, endPoint y: 135, distance: 110.1
click at [79, 135] on div "Tuteur IA vs. Chatbot vs. Dialogue IA pour les enseignants 👩🏼‍🏫 Bold Italic Und…" at bounding box center [203, 41] width 248 height 736
click at [152, 145] on p "L’enseignant peut définir précisément comment l’IA doit se comporter et lui don…" at bounding box center [203, 155] width 233 height 37
click at [91, 162] on span "4. Porté sur l’ensemble du cours et intégré dans les quiz [PERSON_NAME] IA n’es…" at bounding box center [199, 162] width 225 height 21
click at [212, 163] on span "4) Porté sur l’ensemble du cours et intégré dans les quiz [PERSON_NAME] IA n’es…" at bounding box center [199, 162] width 225 height 21
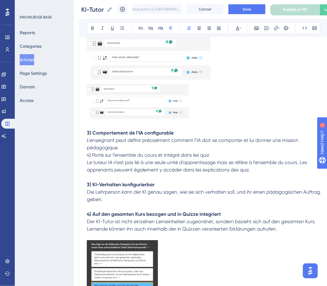
drag, startPoint x: 218, startPoint y: 162, endPoint x: 29, endPoint y: 161, distance: 189.7
click at [72, 161] on div "Performance Users Engagement Widgets Feedback Product Updates Knowledge Base AI…" at bounding box center [198, 30] width 253 height 852
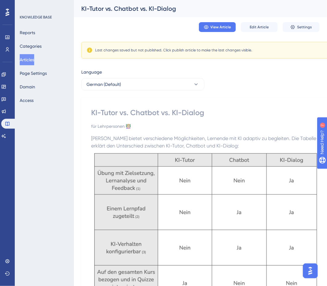
click at [170, 87] on button "German (Default)" at bounding box center [142, 84] width 123 height 12
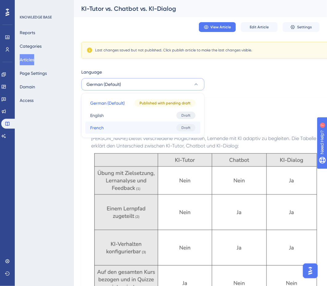
click at [153, 125] on button "French French Draft" at bounding box center [142, 127] width 115 height 12
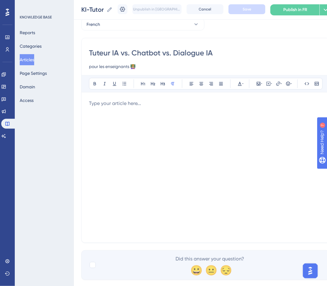
scroll to position [32, 0]
click at [189, 148] on div at bounding box center [205, 166] width 233 height 135
click at [172, 22] on button "French" at bounding box center [142, 24] width 123 height 12
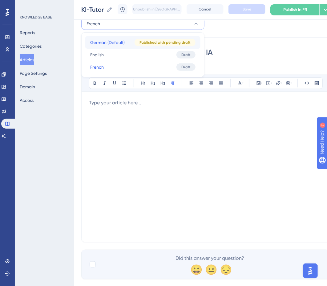
click at [138, 40] on div "Published with pending draft" at bounding box center [164, 42] width 61 height 7
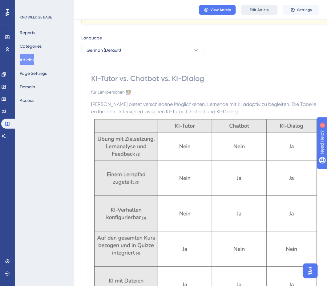
click at [258, 11] on span "Edit Article" at bounding box center [258, 9] width 19 height 5
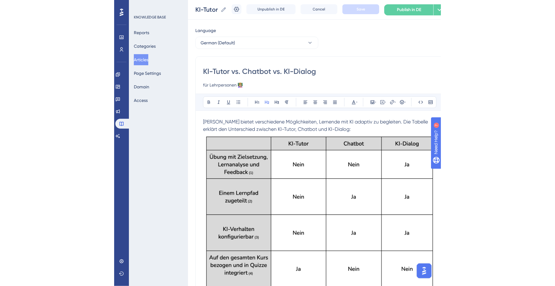
scroll to position [1, 0]
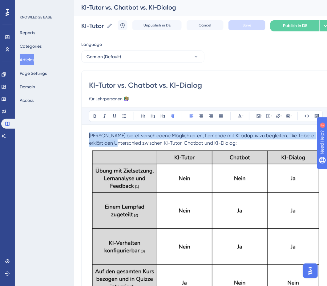
drag, startPoint x: 89, startPoint y: 135, endPoint x: 241, endPoint y: 172, distance: 156.8
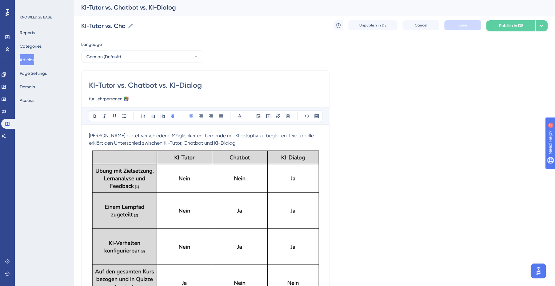
click at [138, 136] on span "[PERSON_NAME] bietet verschiedene Möglichkeiten, Lernende mit KI adaptiv zu beg…" at bounding box center [202, 139] width 226 height 13
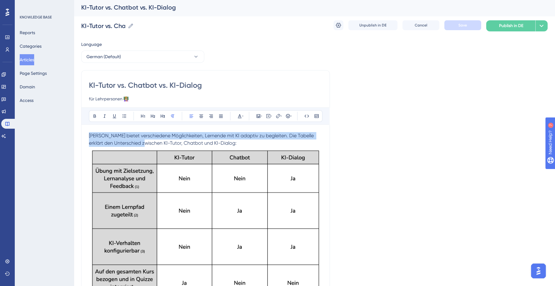
drag, startPoint x: 90, startPoint y: 134, endPoint x: 334, endPoint y: 214, distance: 257.3
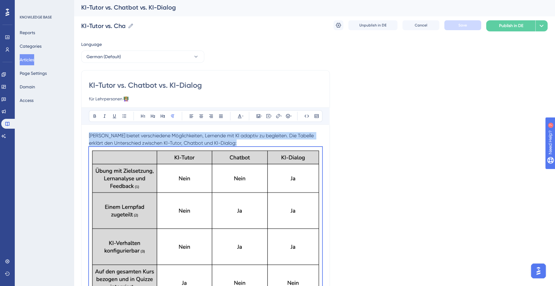
click at [244, 141] on p "[PERSON_NAME] bietet verschiedene Möglichkeiten, Lernende mit KI adaptiv zu beg…" at bounding box center [205, 139] width 233 height 15
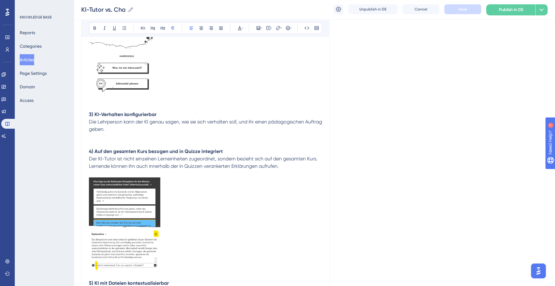
scroll to position [549, 0]
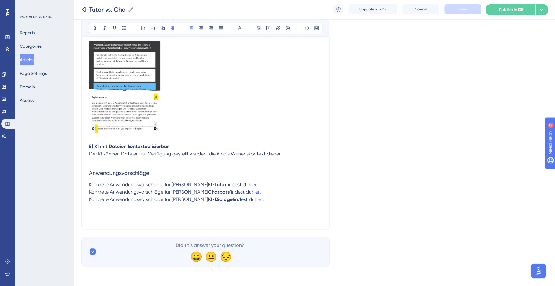
drag, startPoint x: 259, startPoint y: 195, endPoint x: 253, endPoint y: 189, distance: 9.1
click at [253, 189] on p "Konkrete Anwendungsvorschläge für [PERSON_NAME] Chatbots findest du hier ." at bounding box center [205, 191] width 233 height 7
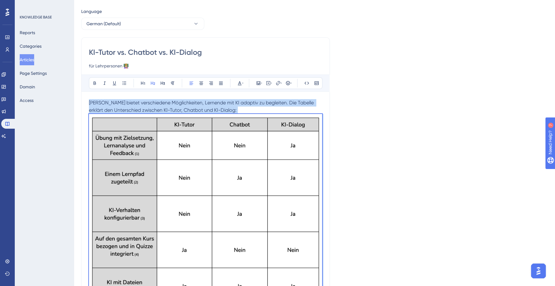
scroll to position [0, 0]
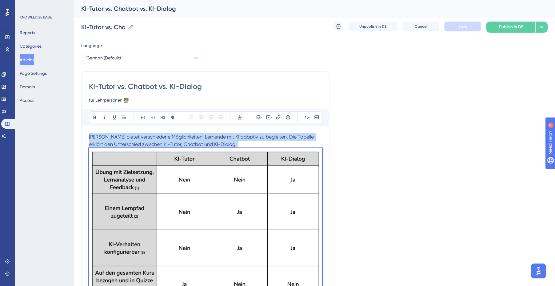
drag, startPoint x: 256, startPoint y: 206, endPoint x: 81, endPoint y: 136, distance: 188.9
copy div "Lorem ipsumd sitametconse Adipiscingeli, Seddoeiu tem IN utlabor et doloremag. …"
click at [217, 142] on p "[PERSON_NAME] bietet verschiedene Möglichkeiten, Lernende mit KI adaptiv zu beg…" at bounding box center [205, 140] width 233 height 15
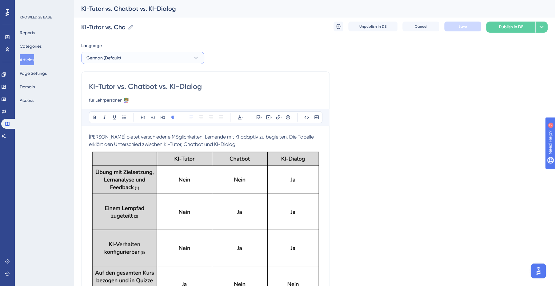
click at [197, 53] on button "German (Default)" at bounding box center [142, 58] width 123 height 12
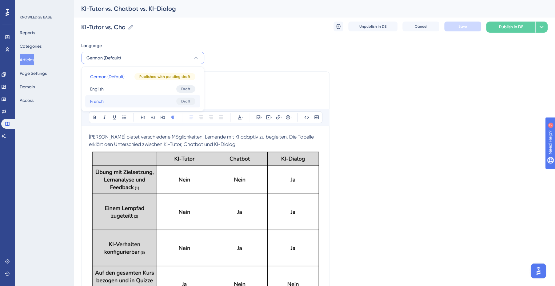
click at [157, 99] on button "French French Draft" at bounding box center [142, 101] width 115 height 12
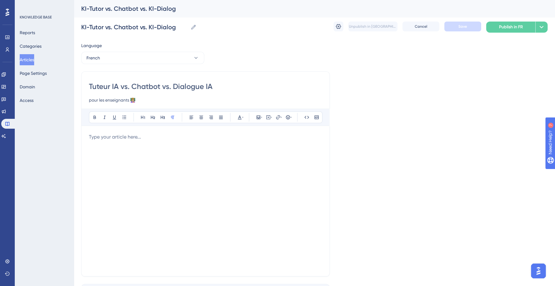
click at [156, 171] on div at bounding box center [205, 200] width 233 height 135
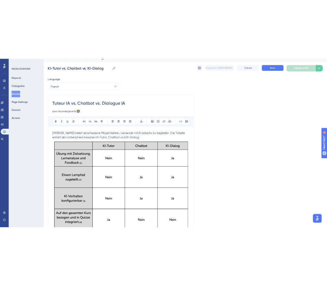
scroll to position [10, 0]
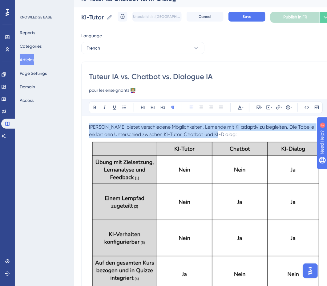
drag, startPoint x: 216, startPoint y: 133, endPoint x: 44, endPoint y: 113, distance: 173.0
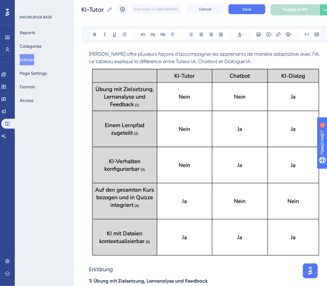
scroll to position [81, 0]
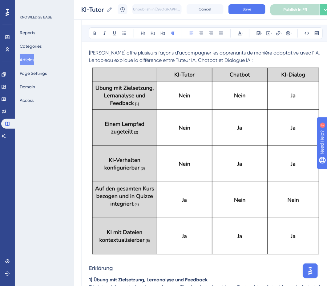
click at [155, 159] on img at bounding box center [205, 161] width 233 height 194
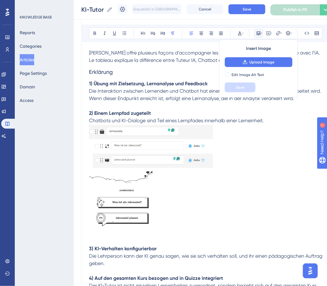
click at [198, 62] on p "[PERSON_NAME] offre plusieurs façons d’accompagner les apprenants de manière ad…" at bounding box center [205, 56] width 233 height 15
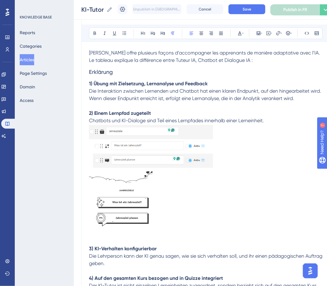
click at [240, 60] on p "[PERSON_NAME] offre plusieurs façons d’accompagner les apprenants de manière ad…" at bounding box center [205, 56] width 233 height 15
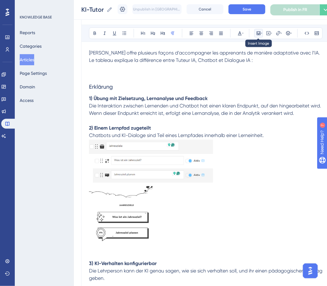
click at [261, 32] on icon at bounding box center [261, 33] width 1 height 5
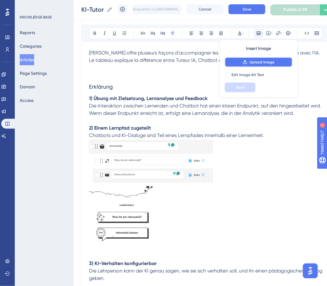
click at [261, 60] on span "Upload Image" at bounding box center [261, 62] width 25 height 5
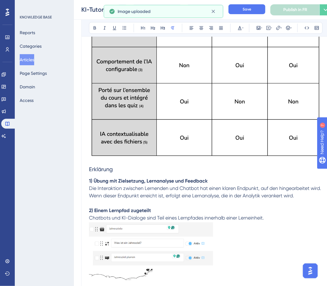
scroll to position [199, 0]
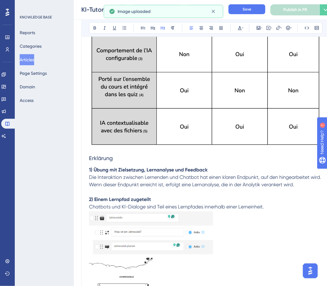
click at [108, 156] on span "Erklärung" at bounding box center [101, 158] width 24 height 6
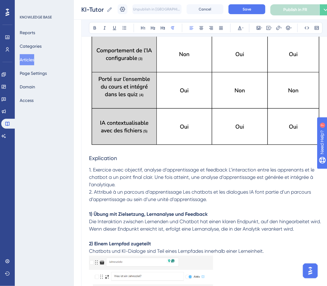
click at [90, 170] on span "1. Exercice avec objectif, analyse d’apprentissage et feedback L’interaction en…" at bounding box center [202, 184] width 226 height 35
drag, startPoint x: 228, startPoint y: 169, endPoint x: 298, endPoint y: 192, distance: 73.0
click at [229, 169] on span "1) Exercice avec objectif, analyse d’apprentissage et feedback L’interaction en…" at bounding box center [202, 184] width 226 height 35
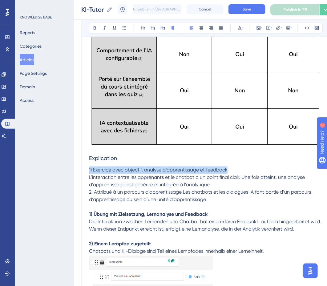
drag, startPoint x: 246, startPoint y: 168, endPoint x: 75, endPoint y: 164, distance: 170.4
click at [75, 164] on div "Performance Users Engagement Widgets Feedback Product Updates Knowledge Base AI…" at bounding box center [200, 235] width 253 height 868
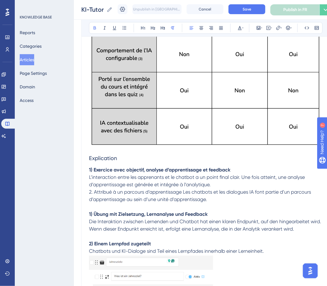
click at [92, 192] on span "L’interaction entre les apprenants et le chatbot a un point final clair. Une fo…" at bounding box center [200, 188] width 223 height 28
click at [216, 181] on p "L’interaction entre les apprenants et le chatbot a un point final clair. Une fo…" at bounding box center [205, 189] width 233 height 30
click at [183, 200] on span "2) Attribué à un parcours d’apprentissage Les chatbots et les dialogues IA font…" at bounding box center [200, 195] width 223 height 13
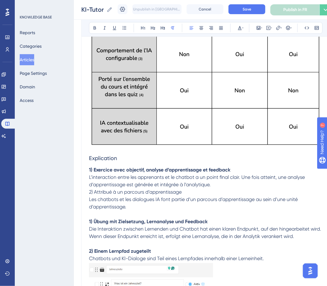
drag, startPoint x: 190, startPoint y: 197, endPoint x: 36, endPoint y: 197, distance: 154.3
click at [74, 197] on div "Performance Users Engagement Widgets Feedback Product Updates Knowledge Base AI…" at bounding box center [200, 239] width 253 height 876
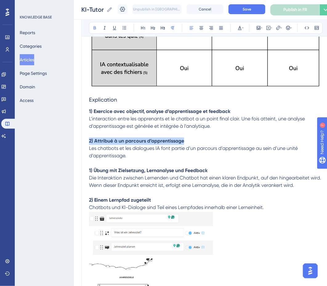
scroll to position [259, 0]
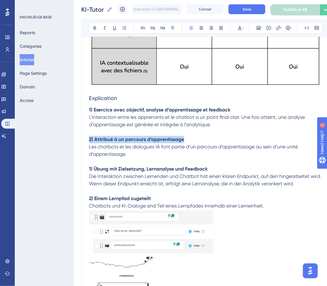
drag, startPoint x: 274, startPoint y: 206, endPoint x: 89, endPoint y: 166, distance: 189.1
click at [89, 166] on div "[PERSON_NAME] offre plusieurs façons d’accompagner les apprenants de manière ad…" at bounding box center [205, 221] width 233 height 698
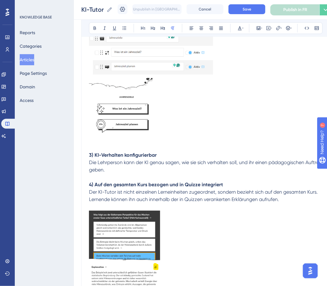
scroll to position [402, 0]
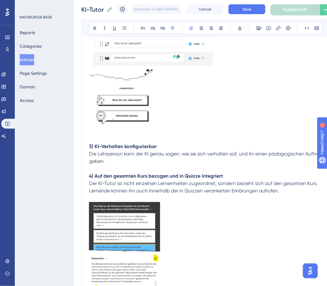
drag, startPoint x: 282, startPoint y: 189, endPoint x: 91, endPoint y: 139, distance: 197.4
click at [91, 139] on div "[PERSON_NAME] offre plusieurs façons d’accompagner les apprenants de manière ad…" at bounding box center [205, 56] width 233 height 654
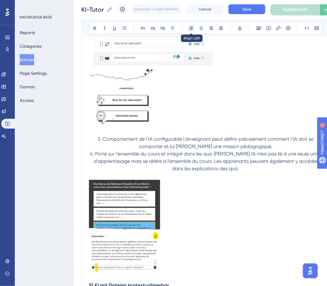
click at [188, 30] on button at bounding box center [191, 28] width 9 height 9
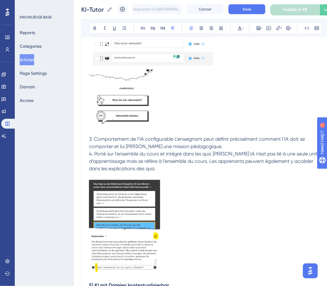
click at [227, 149] on p "3. Comportement de l’IA configurable L’enseignant peut définir précisément comm…" at bounding box center [205, 153] width 233 height 37
click at [94, 137] on span "3. Comportement de l’IA configurable L’enseignant peut définir précisément comm…" at bounding box center [197, 142] width 217 height 13
click at [176, 137] on span "3) Comportement de l’IA configurable L’enseignant peut définir précisément comm…" at bounding box center [197, 142] width 217 height 13
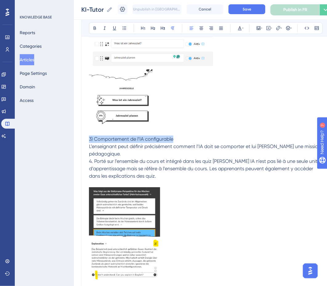
drag, startPoint x: 175, startPoint y: 138, endPoint x: 37, endPoint y: 138, distance: 137.4
click at [74, 138] on div "Performance Users Engagement Widgets Feedback Product Updates Knowledge Base AI…" at bounding box center [200, 10] width 253 height 824
click at [93, 167] on span "4. Porté sur l’ensemble du cours et intégré dans les quiz [PERSON_NAME] IA n’es…" at bounding box center [205, 168] width 232 height 21
click at [214, 168] on span "4) Porté sur l’ensemble du cours et intégré dans les quiz [PERSON_NAME] IA n’es…" at bounding box center [205, 168] width 232 height 21
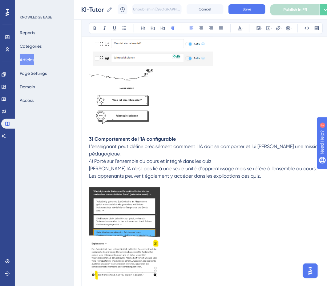
drag, startPoint x: 215, startPoint y: 167, endPoint x: 30, endPoint y: 167, distance: 185.1
click at [74, 167] on div "Performance Users Engagement Widgets Feedback Product Updates Knowledge Base AI…" at bounding box center [200, 10] width 253 height 824
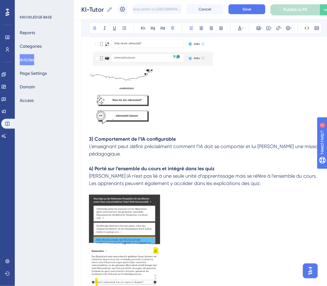
click at [196, 164] on p "4) Porté sur l’ensemble du cours et intégré dans les quiz" at bounding box center [205, 164] width 233 height 15
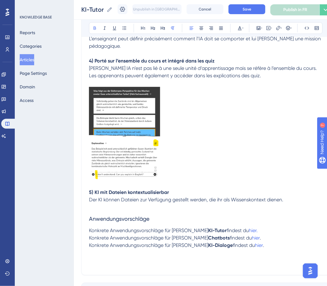
scroll to position [527, 0]
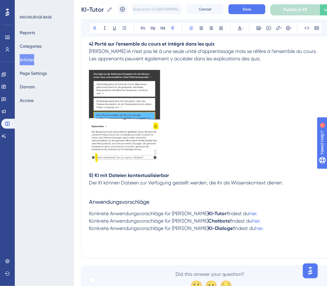
click at [90, 175] on strong "5) KI mit Dateien kontextualisierbar" at bounding box center [129, 175] width 80 height 6
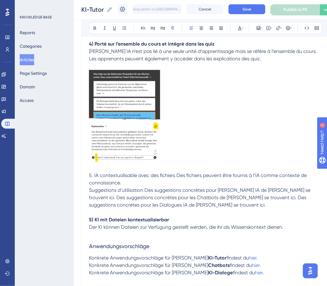
click at [93, 173] on span "5. IA contextualisable avec des fichiers Des fichiers peuvent être fournis à l’…" at bounding box center [200, 189] width 222 height 35
click at [177, 173] on span "5) IA contextualisable avec des fichiers Des fichiers peuvent être fournis à l’…" at bounding box center [200, 189] width 222 height 35
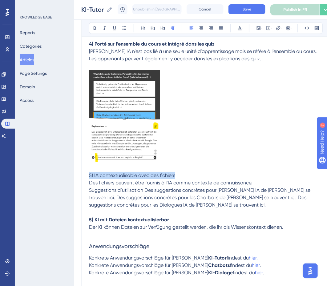
drag, startPoint x: 189, startPoint y: 172, endPoint x: 54, endPoint y: 172, distance: 135.0
click at [260, 183] on p "Des fichiers peuvent être fournis à l’IA comme contexte de connaissance. Sugges…" at bounding box center [205, 194] width 233 height 30
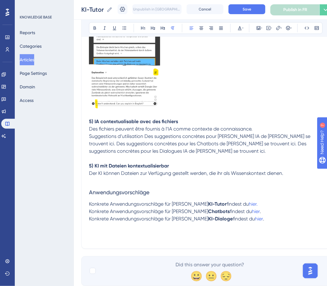
scroll to position [586, 0]
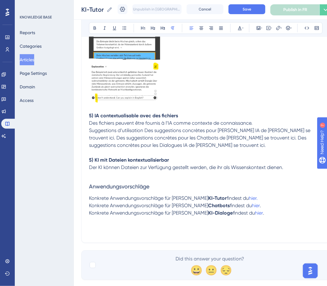
click at [147, 138] on span "Suggestions d’utilisation Des suggestions concrètes pour [PERSON_NAME] IA de [P…" at bounding box center [200, 137] width 222 height 21
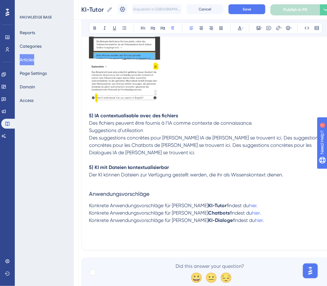
drag, startPoint x: 147, startPoint y: 135, endPoint x: 92, endPoint y: 135, distance: 55.3
click at [92, 134] on p "Suggestions d’utilisation" at bounding box center [205, 130] width 233 height 7
click at [120, 134] on p "Suggestions d’utilisation" at bounding box center [205, 130] width 233 height 7
click at [162, 29] on icon at bounding box center [162, 28] width 5 height 5
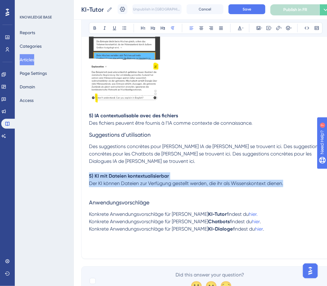
drag, startPoint x: 278, startPoint y: 191, endPoint x: 86, endPoint y: 184, distance: 192.0
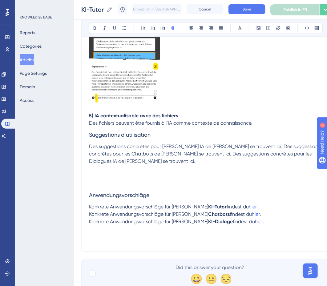
scroll to position [586, 3]
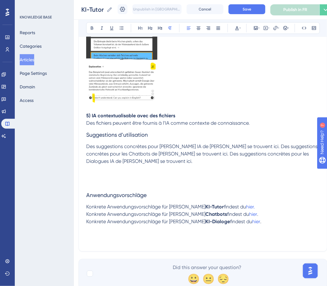
click at [239, 156] on span "Des suggestions concrètes pour [PERSON_NAME] IA de [PERSON_NAME] se trouvent ic…" at bounding box center [202, 153] width 232 height 21
click at [244, 163] on span "Des suggestions concrètes pour les Chatbots de [PERSON_NAME] se trouvent ici. D…" at bounding box center [195, 157] width 219 height 13
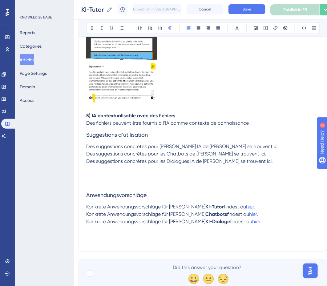
click at [246, 209] on span "hier." at bounding box center [250, 207] width 9 height 6
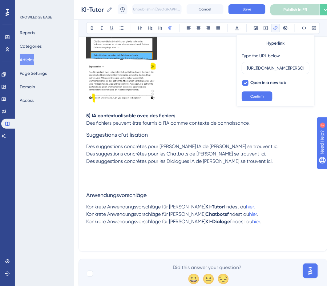
scroll to position [0, 41]
click at [276, 67] on input "[URL][DOMAIN_NAME][PERSON_NAME]" at bounding box center [275, 68] width 57 height 7
click at [259, 157] on p "Des suggestions concrètes pour les Chatbots de [PERSON_NAME] se trouvent ici." at bounding box center [202, 153] width 233 height 7
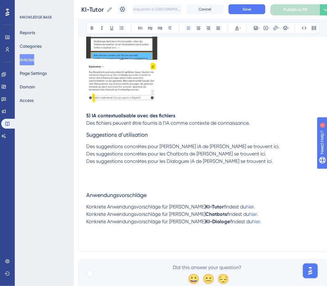
click at [232, 149] on span "Des suggestions concrètes pour [PERSON_NAME] IA de [PERSON_NAME] se trouvent ic…" at bounding box center [182, 146] width 193 height 6
click at [275, 26] on icon at bounding box center [275, 28] width 5 height 5
drag, startPoint x: 265, startPoint y: 64, endPoint x: 248, endPoint y: 64, distance: 16.9
click at [248, 65] on input "https://" at bounding box center [275, 68] width 57 height 7
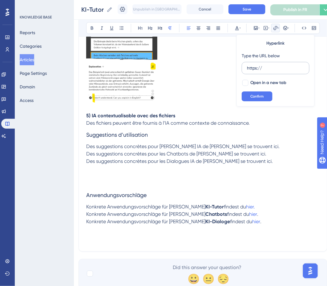
click at [249, 66] on input "https://" at bounding box center [275, 68] width 57 height 7
click at [256, 67] on input "https://" at bounding box center [275, 68] width 57 height 7
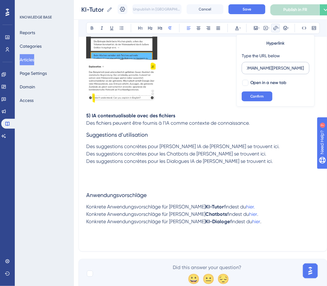
click at [257, 68] on input "[URL][DOMAIN_NAME][PERSON_NAME]" at bounding box center [275, 68] width 57 height 7
type input "[URL][DOMAIN_NAME][PERSON_NAME]"
click at [264, 95] on button "Confirm" at bounding box center [256, 96] width 31 height 10
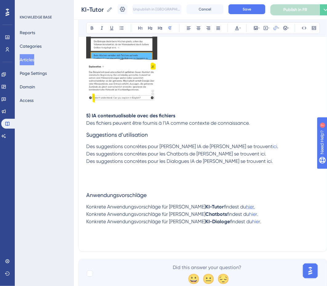
click at [246, 209] on span "hier." at bounding box center [250, 207] width 9 height 6
click at [249, 217] on span "hier" at bounding box center [253, 214] width 8 height 6
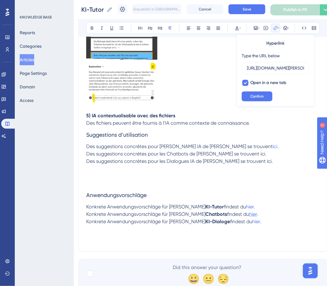
scroll to position [0, 88]
click at [233, 218] on p "Konkrete Anwendungsvorschläge für [PERSON_NAME] Chatbots findest du hier ." at bounding box center [202, 213] width 233 height 7
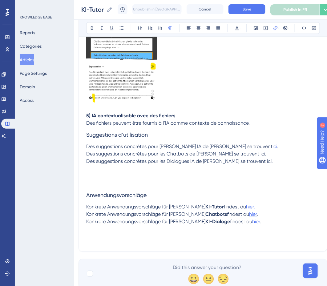
click at [249, 217] on span "hier" at bounding box center [253, 214] width 8 height 6
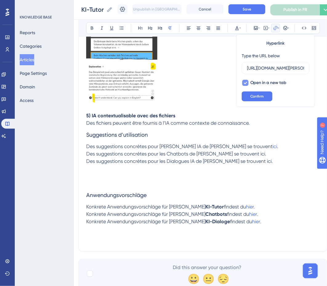
scroll to position [0, 88]
click at [267, 69] on input "[URL][DOMAIN_NAME][PERSON_NAME][PERSON_NAME]" at bounding box center [275, 68] width 57 height 7
click at [257, 157] on p "Des suggestions concrètes pour les Chatbots de [PERSON_NAME] se trouvent ici." at bounding box center [202, 153] width 233 height 7
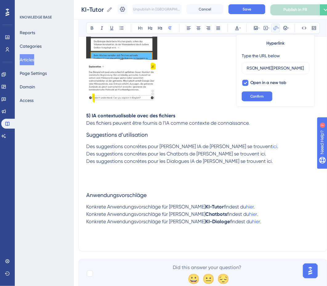
scroll to position [0, 0]
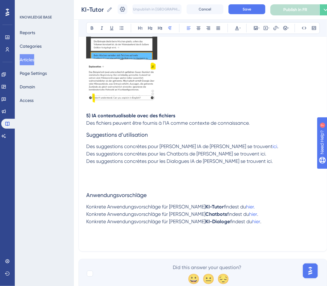
click at [235, 156] on span "Des suggestions concrètes pour les Chatbots de [PERSON_NAME] se trouvent ici." at bounding box center [176, 154] width 180 height 6
click at [275, 25] on button at bounding box center [275, 28] width 9 height 9
click at [255, 66] on input "https://" at bounding box center [275, 68] width 57 height 7
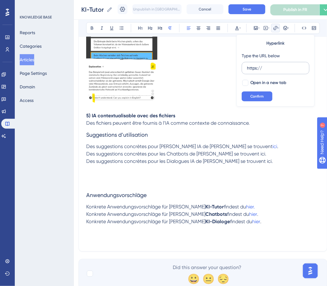
click at [255, 66] on input "https://" at bounding box center [275, 68] width 57 height 7
click at [271, 67] on input "[URL][DOMAIN_NAME][PERSON_NAME][PERSON_NAME]" at bounding box center [275, 68] width 57 height 7
drag, startPoint x: 247, startPoint y: 68, endPoint x: 239, endPoint y: 68, distance: 7.7
click at [239, 68] on div "Hyperlink Type the URL below [URL][DOMAIN_NAME][PERSON_NAME][PERSON_NAME] Open …" at bounding box center [275, 70] width 78 height 72
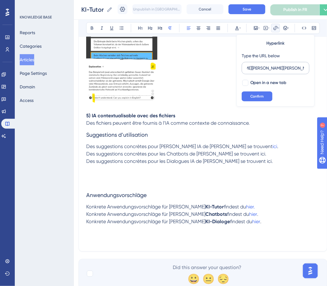
scroll to position [0, 0]
click at [299, 68] on input "[URL][DOMAIN_NAME][PERSON_NAME][PERSON_NAME]" at bounding box center [275, 68] width 57 height 7
type input "[URL][DOMAIN_NAME][PERSON_NAME][PERSON_NAME]"
click at [267, 97] on button "Confirm" at bounding box center [256, 96] width 31 height 10
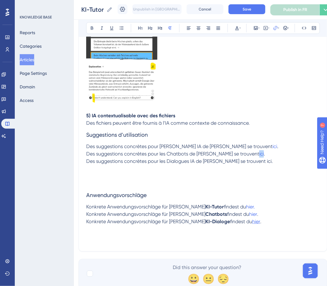
click at [252, 224] on span "hier" at bounding box center [256, 221] width 8 height 6
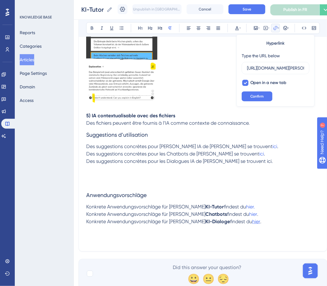
scroll to position [0, 101]
click at [263, 65] on input "[URL][DOMAIN_NAME][PERSON_NAME]" at bounding box center [275, 68] width 57 height 7
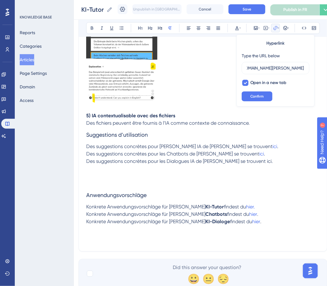
click at [264, 210] on p "Konkrete Anwendungsvorschläge für Brians KI-Tutor findest du hier." at bounding box center [202, 206] width 233 height 7
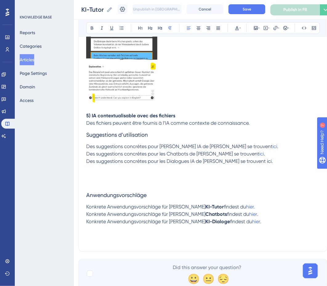
click at [244, 164] on span "Des suggestions concrètes pour les Dialogues IA de [PERSON_NAME] se trouvent ic…" at bounding box center [179, 161] width 186 height 6
click at [278, 28] on icon at bounding box center [278, 28] width 1 height 5
click at [252, 68] on input "https://" at bounding box center [275, 68] width 57 height 7
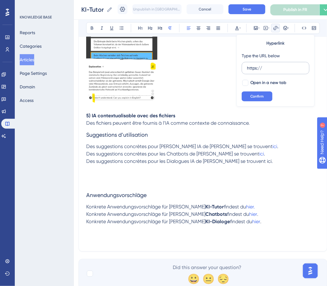
click at [252, 68] on input "https://" at bounding box center [275, 68] width 57 height 7
type input "[URL][DOMAIN_NAME][PERSON_NAME]"
click at [263, 65] on input "[URL][DOMAIN_NAME][PERSON_NAME]" at bounding box center [275, 68] width 57 height 7
drag, startPoint x: 258, startPoint y: 66, endPoint x: 229, endPoint y: 66, distance: 28.3
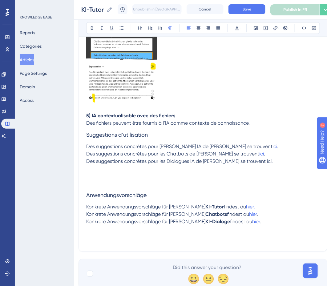
click at [243, 164] on span "Des suggestions concrètes pour les Dialogues IA de [PERSON_NAME] se trouvent ic…" at bounding box center [179, 161] width 186 height 6
click at [275, 28] on icon at bounding box center [275, 28] width 5 height 5
click at [253, 70] on input "https://" at bounding box center [275, 68] width 57 height 7
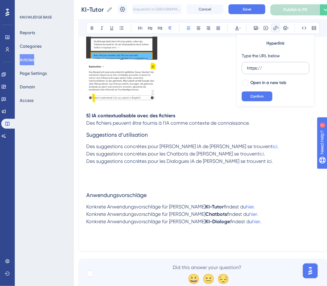
click at [253, 70] on input "https://" at bounding box center [275, 68] width 57 height 7
click at [252, 69] on input "[URL][DOMAIN_NAME][PERSON_NAME]" at bounding box center [275, 68] width 57 height 7
drag, startPoint x: 248, startPoint y: 68, endPoint x: 271, endPoint y: 68, distance: 22.8
click at [271, 68] on input "[URL][DOMAIN_NAME][PERSON_NAME]" at bounding box center [275, 68] width 57 height 7
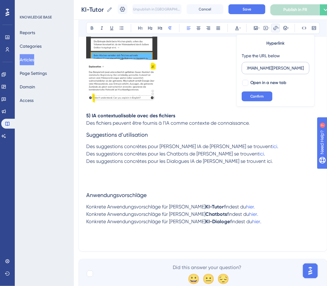
scroll to position [0, 0]
click at [300, 68] on input "[URL][DOMAIN_NAME][PERSON_NAME]" at bounding box center [275, 68] width 57 height 7
type input "[URL][DOMAIN_NAME][PERSON_NAME]"
click at [261, 93] on button "Confirm" at bounding box center [256, 96] width 31 height 10
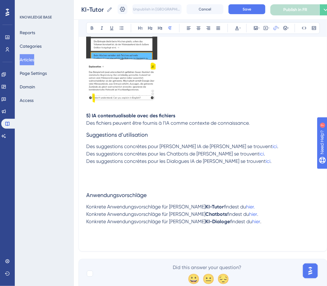
click at [253, 180] on p at bounding box center [202, 175] width 233 height 7
drag, startPoint x: 168, startPoint y: 154, endPoint x: 183, endPoint y: 154, distance: 14.8
click at [183, 149] on span "Des suggestions concrètes pour [PERSON_NAME] IA de [PERSON_NAME] se trouvent" at bounding box center [179, 146] width 186 height 6
drag, startPoint x: 203, startPoint y: 155, endPoint x: 164, endPoint y: 155, distance: 39.0
click at [164, 149] on span "Des suggestions concrètes pour [PERSON_NAME] IA de [PERSON_NAME] se trouvent" at bounding box center [179, 146] width 186 height 6
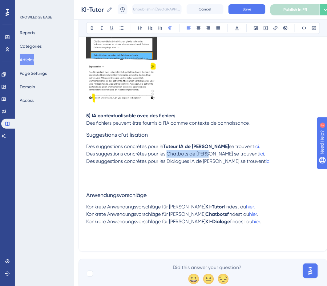
drag, startPoint x: 207, startPoint y: 161, endPoint x: 168, endPoint y: 161, distance: 39.4
click at [168, 156] on span "Des suggestions concrètes pour les Chatbots de [PERSON_NAME] se trouvent" at bounding box center [172, 154] width 173 height 6
drag, startPoint x: 213, startPoint y: 170, endPoint x: 166, endPoint y: 170, distance: 47.0
click at [166, 164] on span "Des suggestions concrètes pour les Dialogues IA de [PERSON_NAME] se trouvent" at bounding box center [175, 161] width 179 height 6
click at [184, 187] on p at bounding box center [202, 183] width 233 height 7
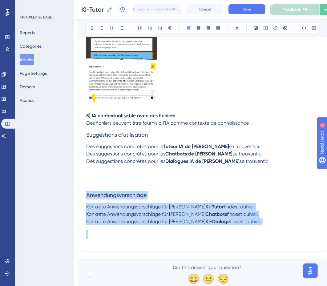
drag, startPoint x: 261, startPoint y: 236, endPoint x: 86, endPoint y: 200, distance: 178.7
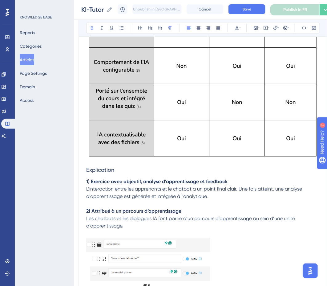
scroll to position [0, 3]
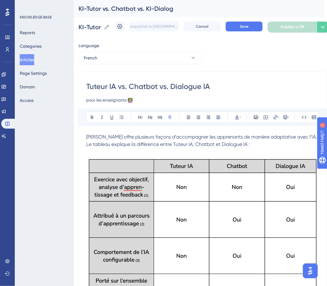
click at [213, 151] on p at bounding box center [202, 151] width 233 height 7
click at [249, 25] on button "Save" at bounding box center [243, 27] width 37 height 10
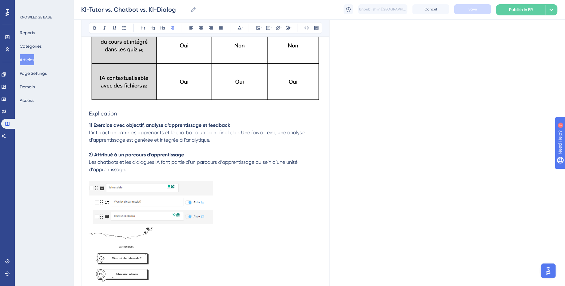
scroll to position [212, 0]
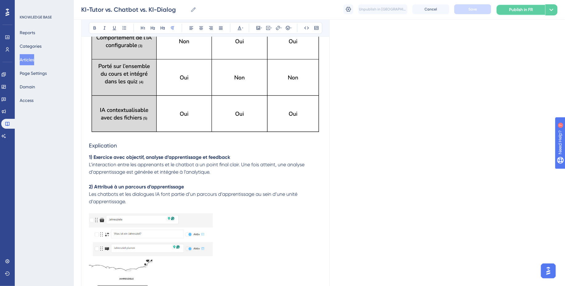
click at [326, 12] on span "Publish in FR" at bounding box center [521, 9] width 24 height 7
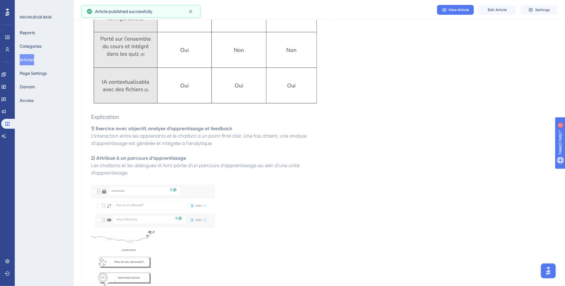
scroll to position [0, 0]
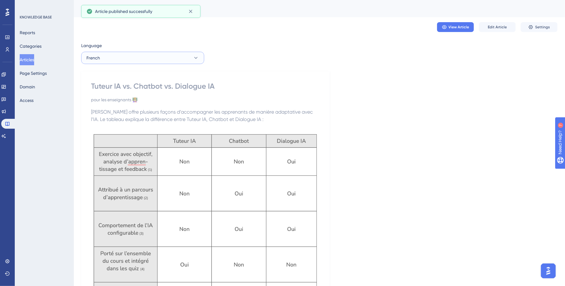
click at [143, 61] on button "French" at bounding box center [142, 58] width 123 height 12
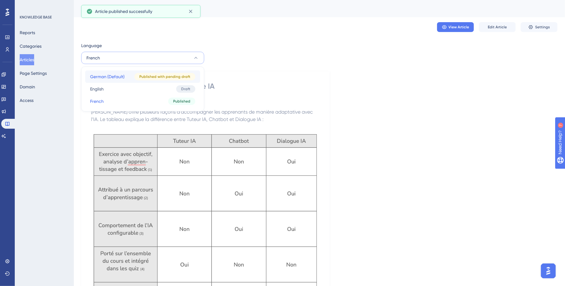
click at [121, 73] on span "German (Default)" at bounding box center [107, 76] width 34 height 7
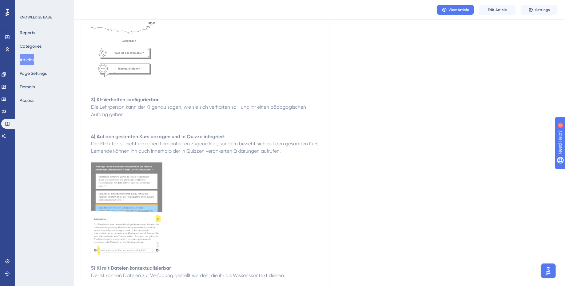
scroll to position [548, 0]
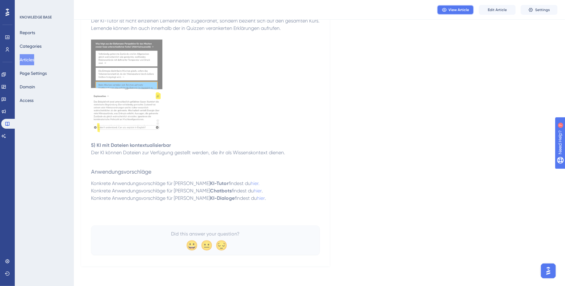
click at [326, 10] on span "View Article" at bounding box center [459, 9] width 21 height 5
click at [251, 152] on span "Der KI können Dateien zur Verfügung gestellt werden, die ihr als Wissenskontext…" at bounding box center [188, 153] width 194 height 6
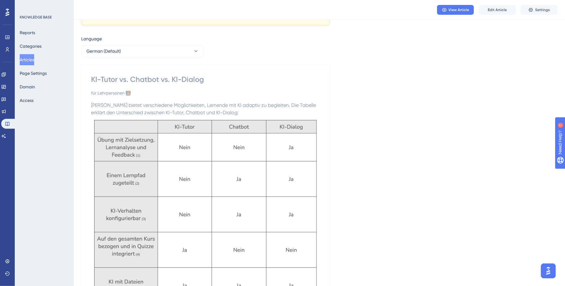
scroll to position [31, 0]
click at [326, 12] on span "Edit Article" at bounding box center [497, 9] width 19 height 5
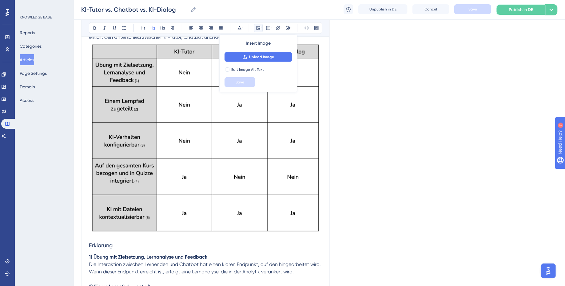
click at [326, 7] on span "Publish in DE" at bounding box center [521, 9] width 24 height 7
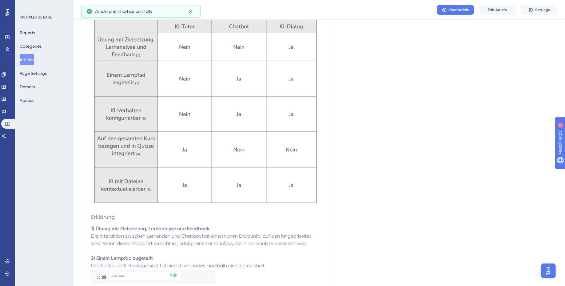
scroll to position [0, 0]
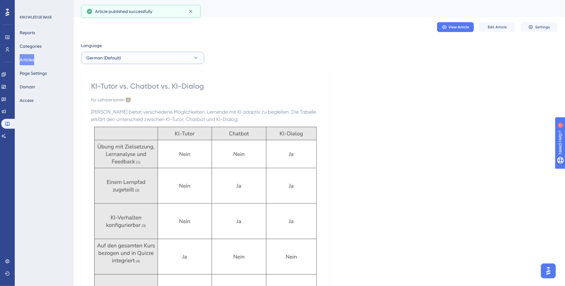
click at [168, 60] on button "German (Default)" at bounding box center [142, 58] width 123 height 12
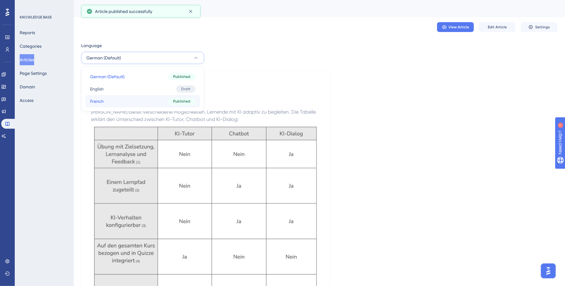
click at [153, 98] on button "French French Published" at bounding box center [142, 101] width 115 height 12
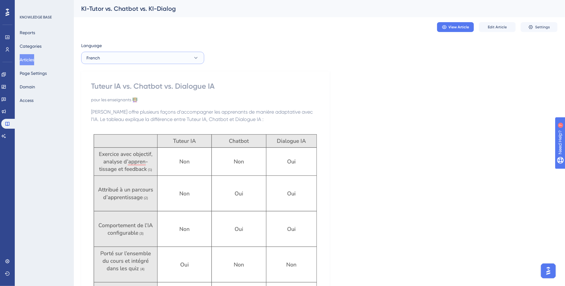
click at [162, 63] on button "French" at bounding box center [142, 58] width 123 height 12
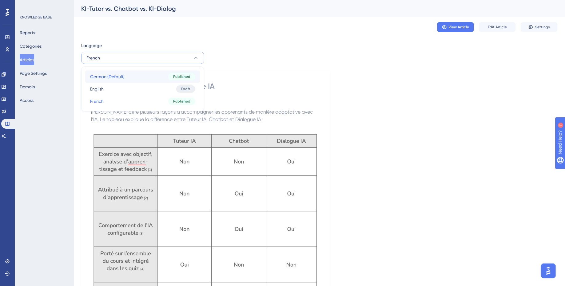
click at [158, 79] on button "German (Default) German (Default) Published" at bounding box center [142, 76] width 115 height 12
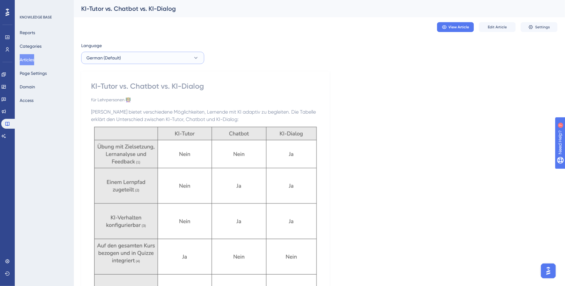
click at [176, 61] on button "German (Default)" at bounding box center [142, 58] width 123 height 12
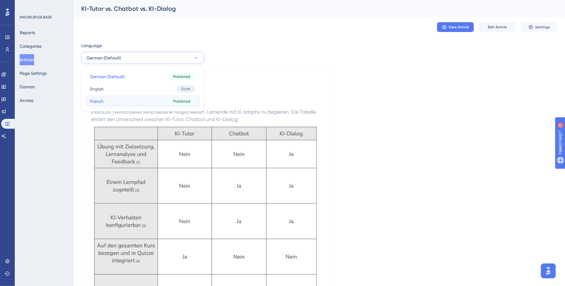
click at [148, 106] on button "French French Published" at bounding box center [142, 101] width 115 height 12
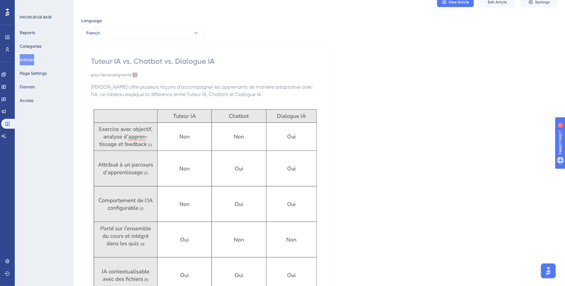
scroll to position [25, 0]
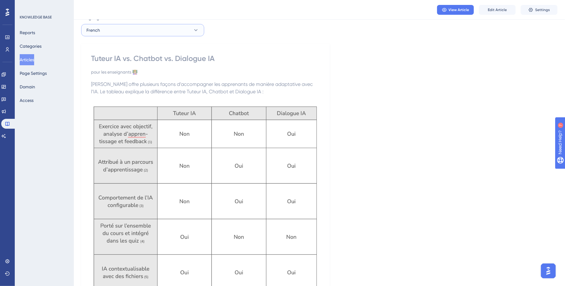
click at [171, 29] on button "French" at bounding box center [142, 30] width 123 height 12
click at [159, 61] on button "English English Draft" at bounding box center [142, 61] width 115 height 12
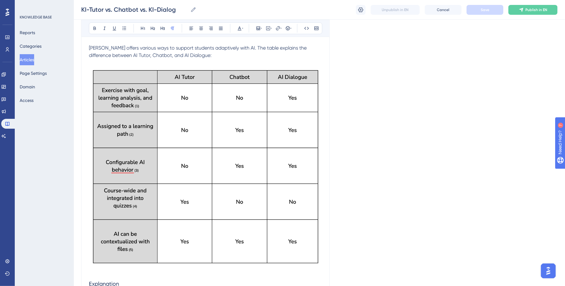
scroll to position [0, 0]
